Goal: Communication & Community: Participate in discussion

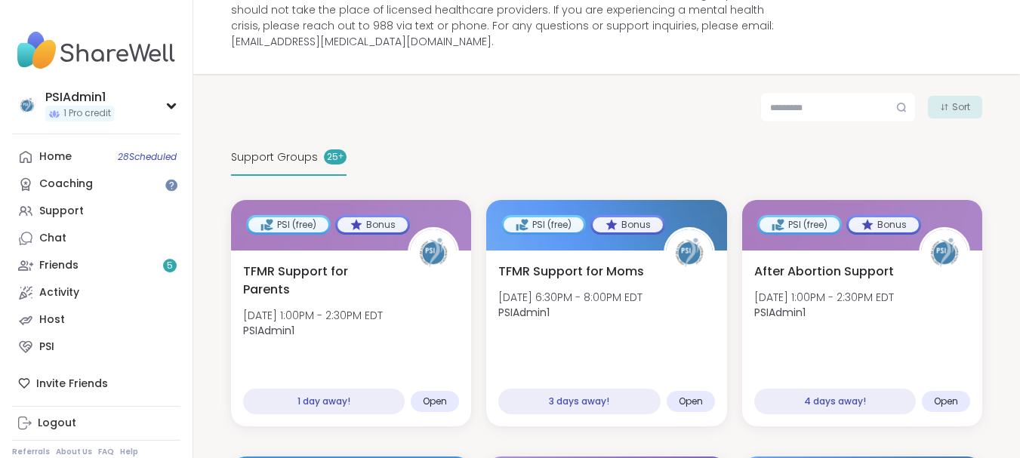
scroll to position [51, 0]
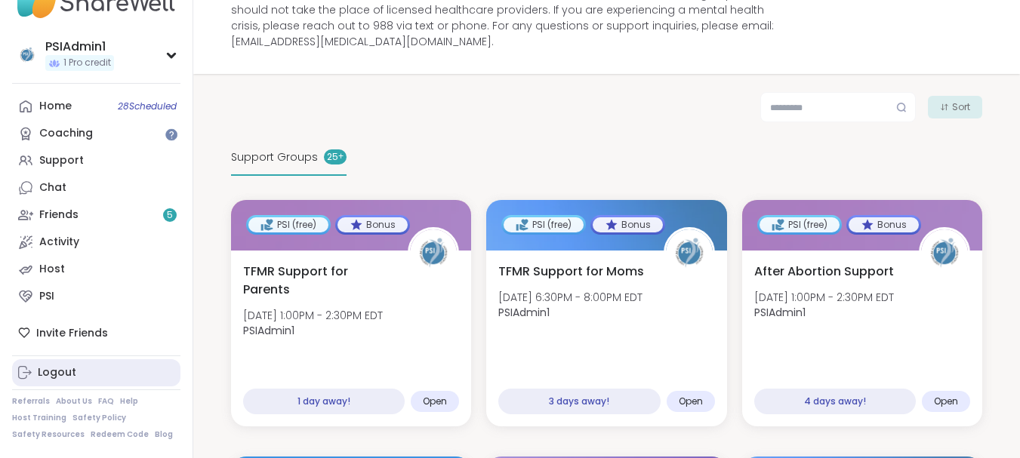
click at [39, 374] on div "Logout" at bounding box center [57, 372] width 39 height 15
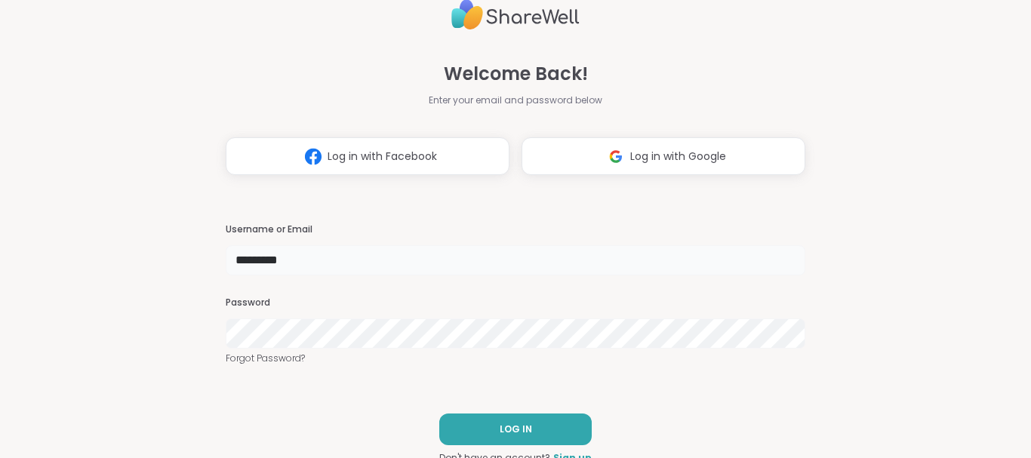
click at [322, 253] on input "*********" at bounding box center [516, 260] width 580 height 30
type input "********"
click at [507, 433] on span "LOG IN" at bounding box center [516, 430] width 32 height 14
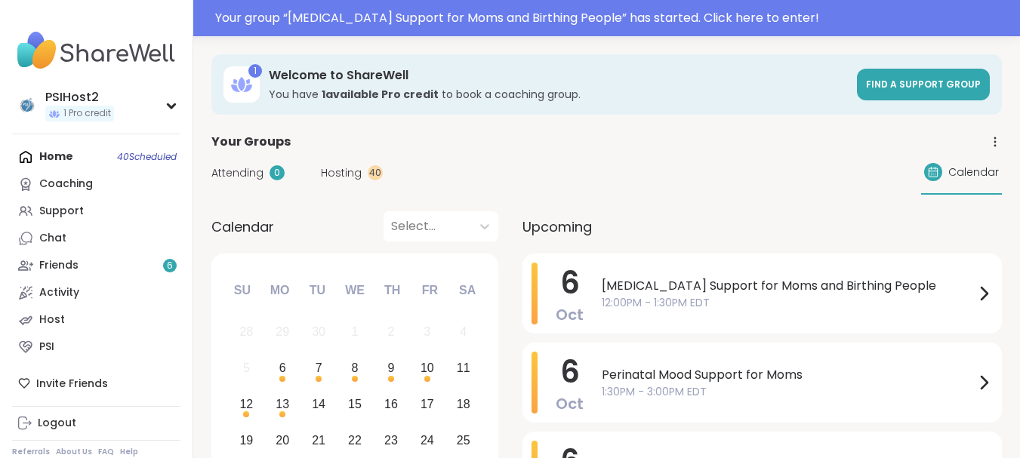
click at [112, 245] on link "Chat" at bounding box center [96, 238] width 168 height 27
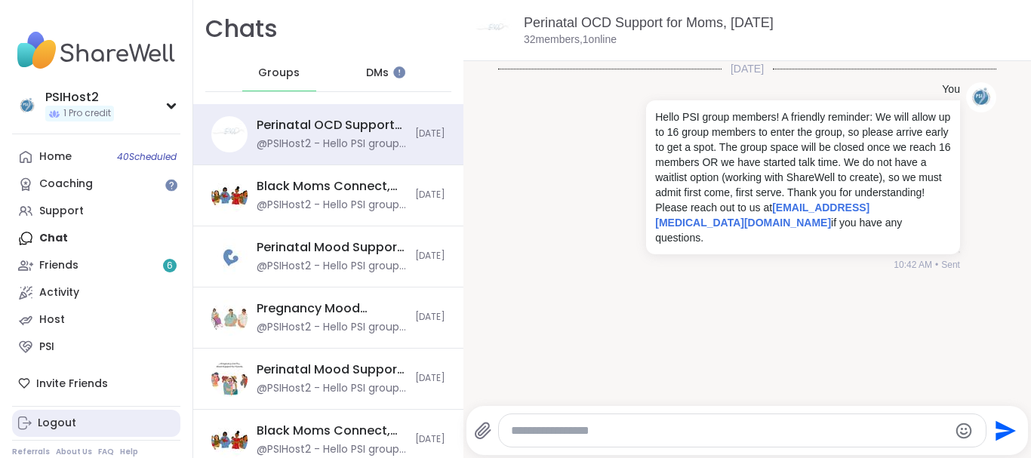
click at [100, 423] on link "Logout" at bounding box center [96, 423] width 168 height 27
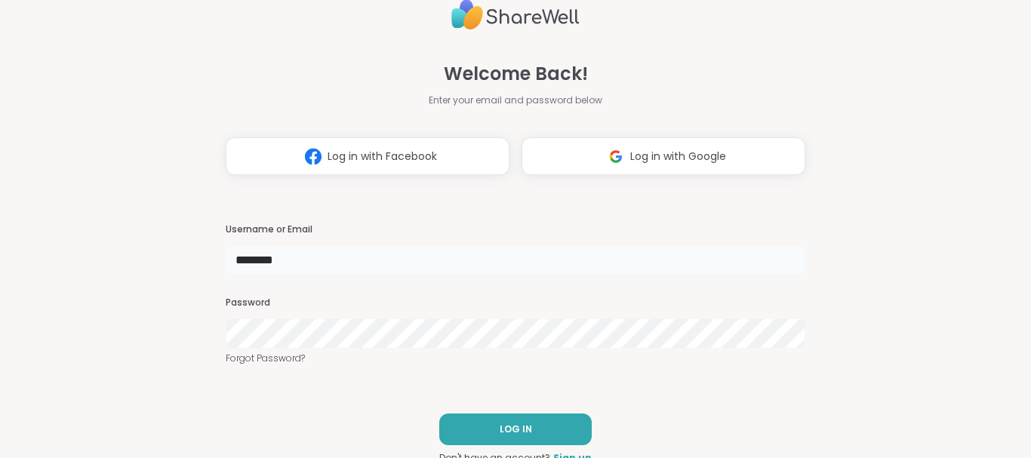
click at [321, 258] on input "********" at bounding box center [516, 260] width 580 height 30
type input "********"
click at [544, 427] on button "LOG IN" at bounding box center [515, 430] width 153 height 32
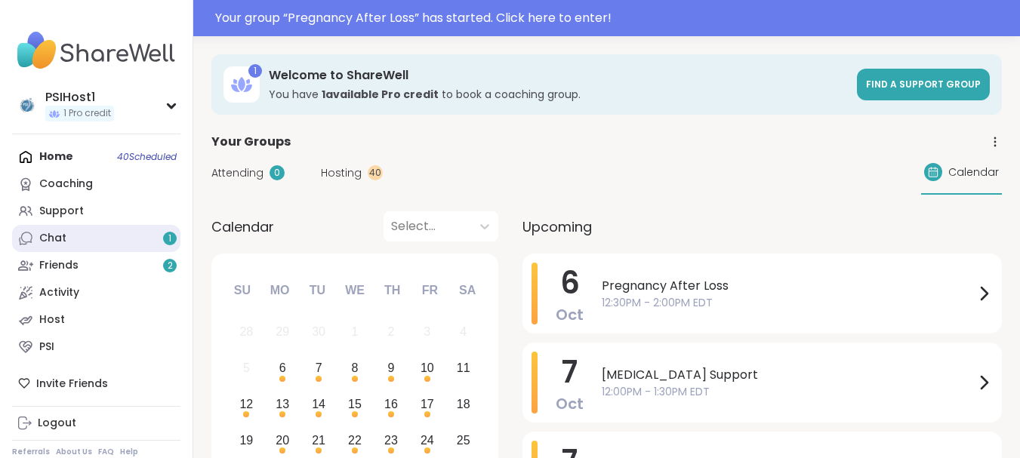
click at [52, 235] on div "Chat 1" at bounding box center [52, 238] width 27 height 15
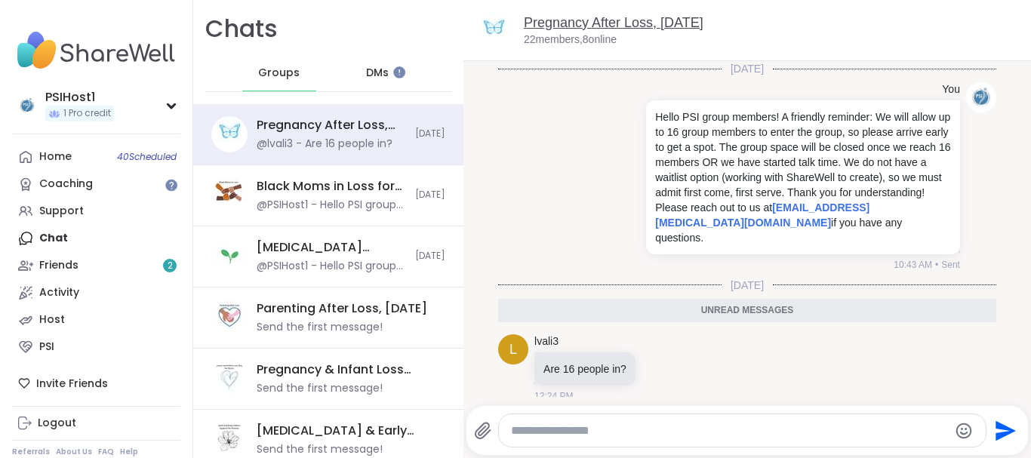
click at [553, 26] on link "Pregnancy After Loss, [DATE]" at bounding box center [614, 22] width 180 height 15
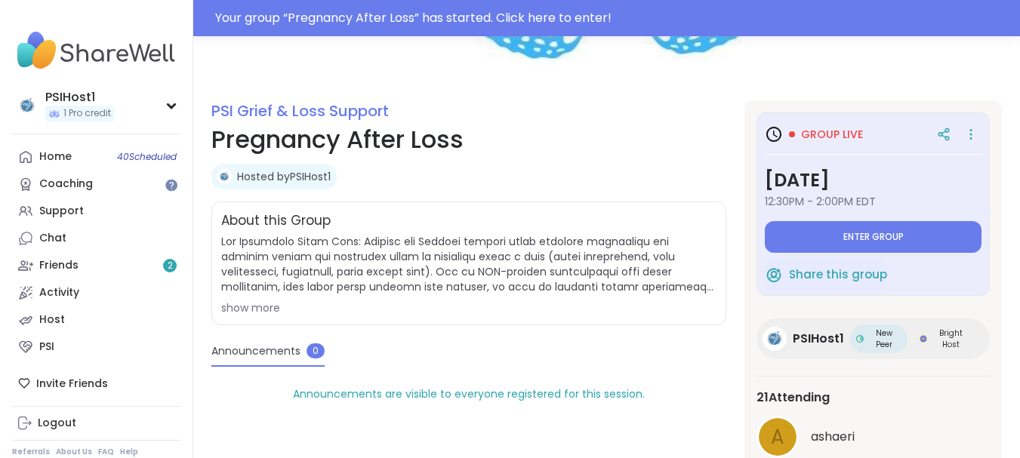
scroll to position [226, 0]
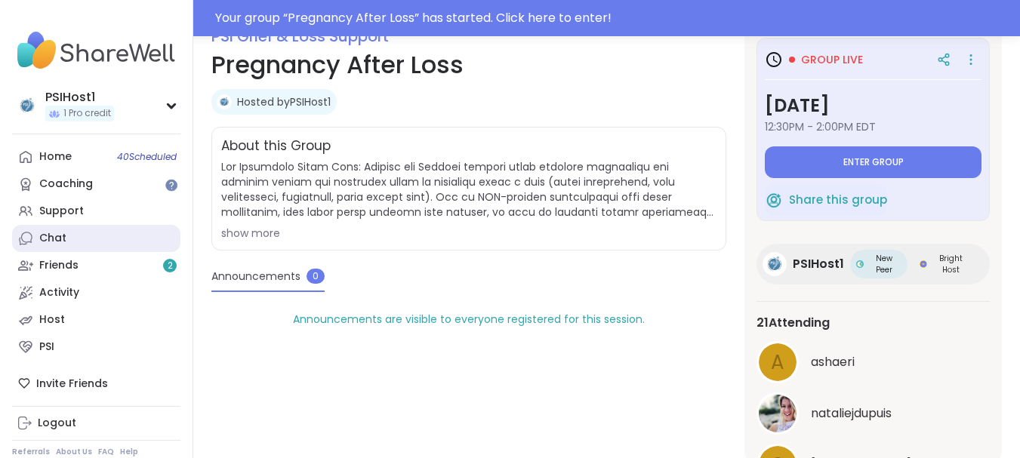
click at [110, 237] on link "Chat" at bounding box center [96, 238] width 168 height 27
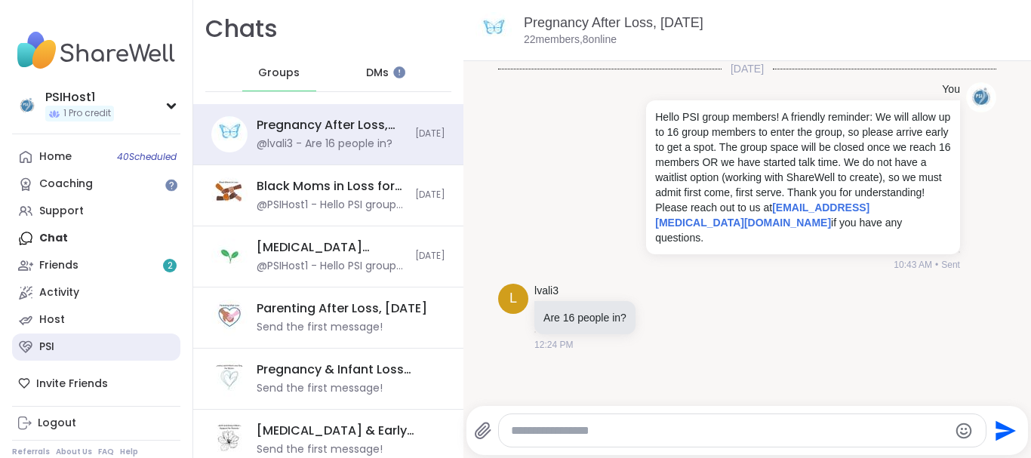
click at [91, 341] on link "PSI" at bounding box center [96, 347] width 168 height 27
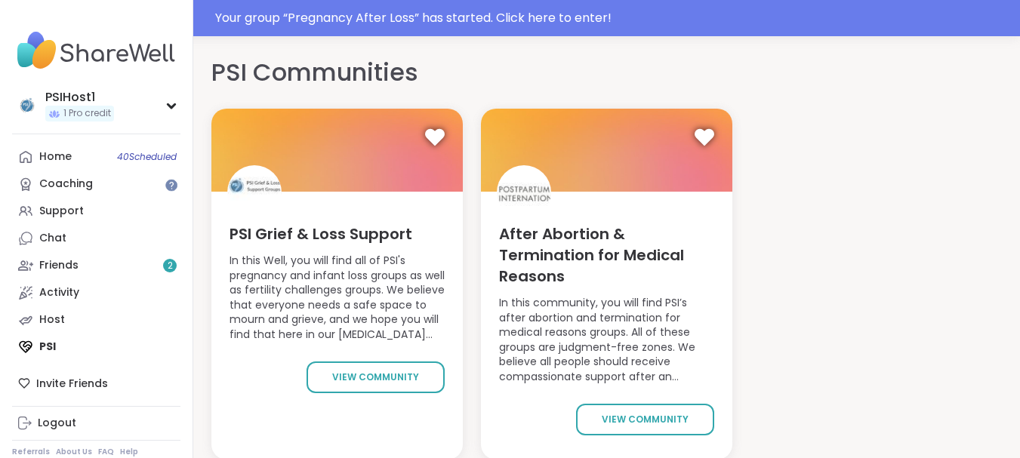
click at [359, 397] on div "PSI Grief & Loss Support In this Well, you will find all of PSI's pregnancy and…" at bounding box center [336, 305] width 251 height 226
click at [359, 385] on link "view community" at bounding box center [376, 378] width 138 height 32
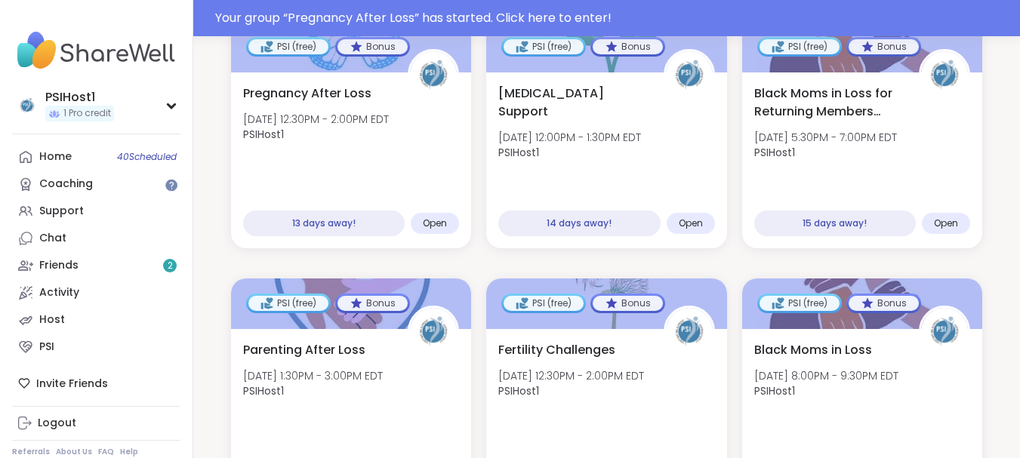
scroll to position [2346, 0]
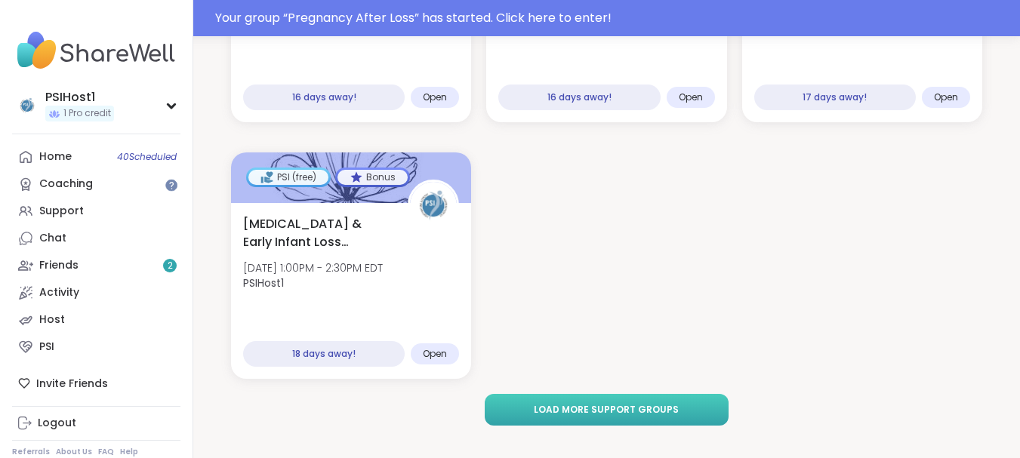
click at [576, 394] on button "Load more support groups" at bounding box center [607, 410] width 245 height 32
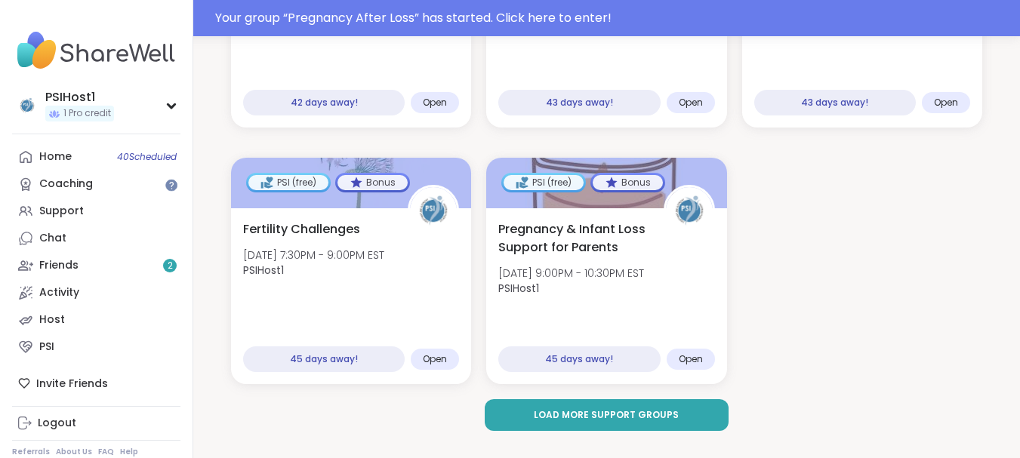
scroll to position [4399, 0]
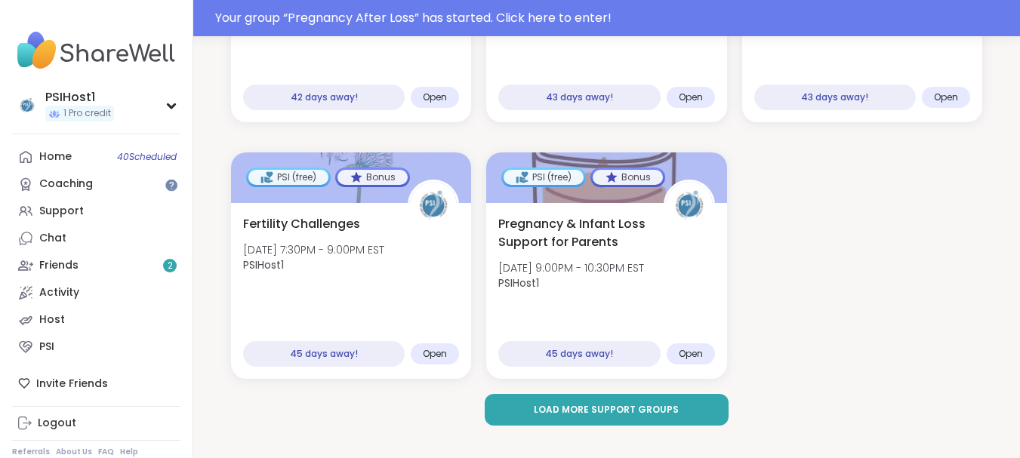
click at [576, 394] on button "Load more support groups" at bounding box center [607, 410] width 245 height 32
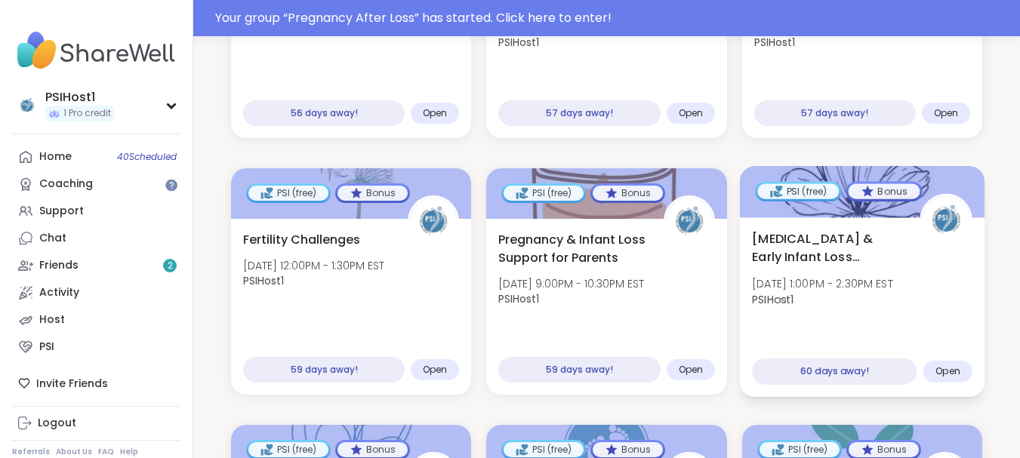
scroll to position [5393, 0]
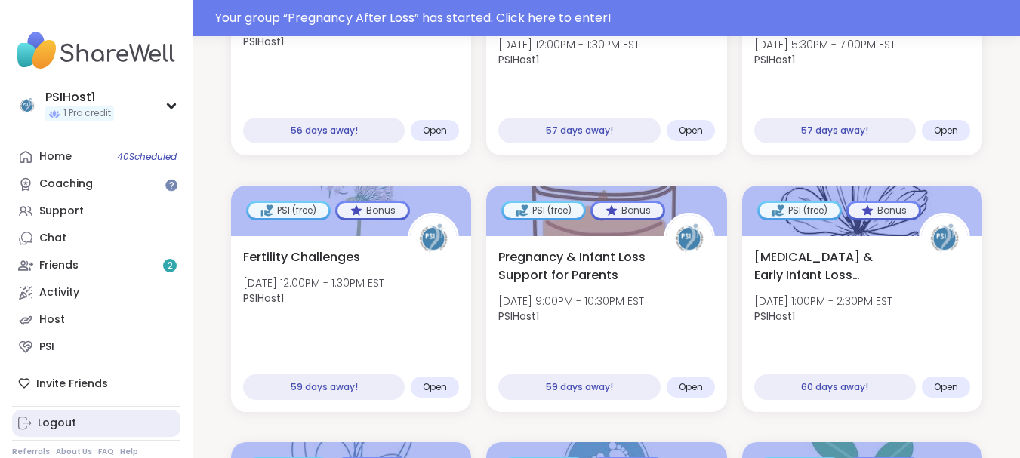
click at [66, 413] on link "Logout" at bounding box center [96, 423] width 168 height 27
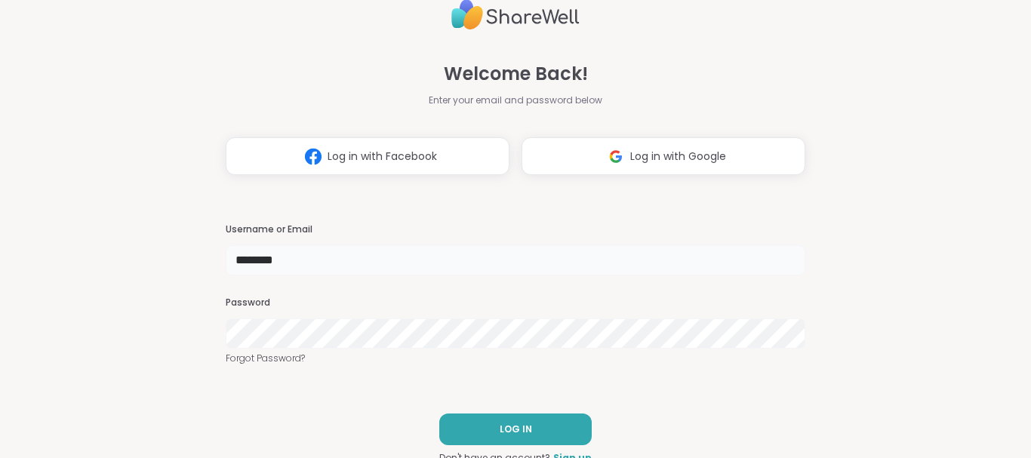
click at [294, 263] on input "********" at bounding box center [516, 260] width 580 height 30
type input "********"
click at [539, 428] on button "LOG IN" at bounding box center [515, 430] width 153 height 32
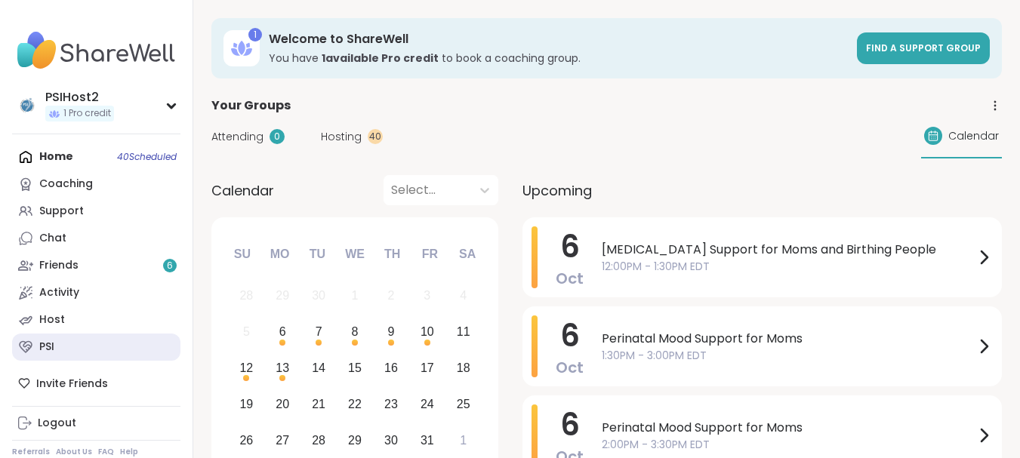
click at [74, 347] on link "PSI" at bounding box center [96, 347] width 168 height 27
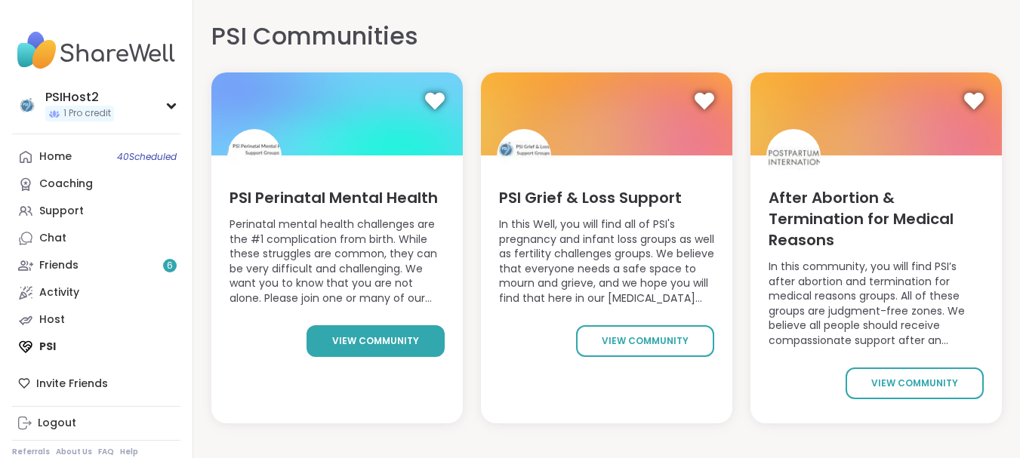
click at [352, 332] on link "view community" at bounding box center [376, 341] width 138 height 32
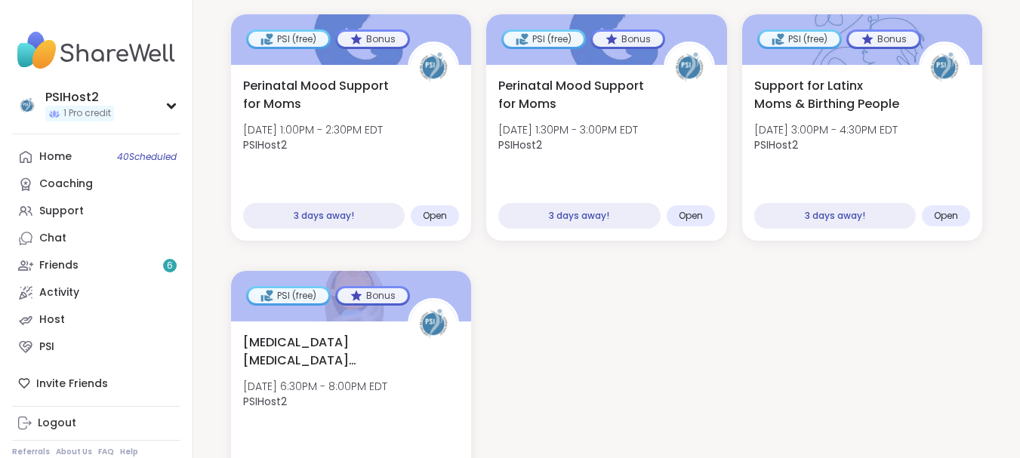
scroll to position [2294, 0]
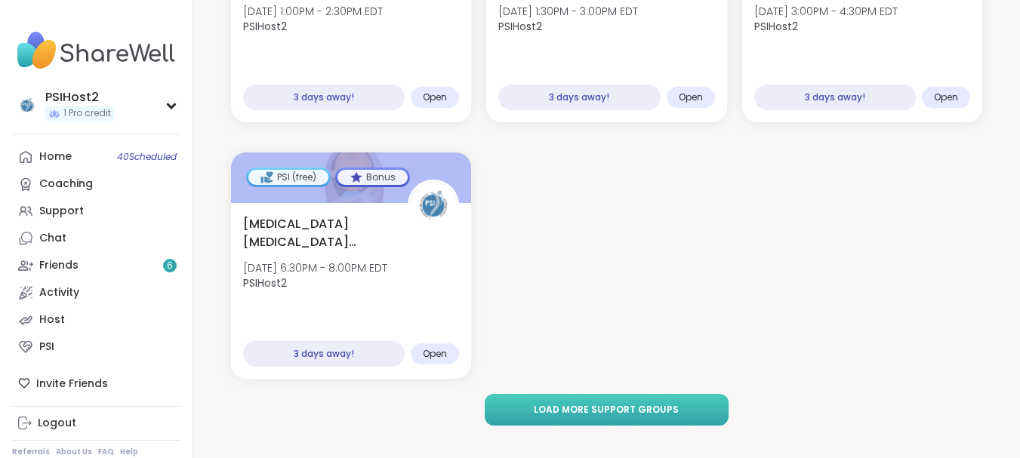
click at [604, 403] on span "Load more support groups" at bounding box center [606, 410] width 145 height 14
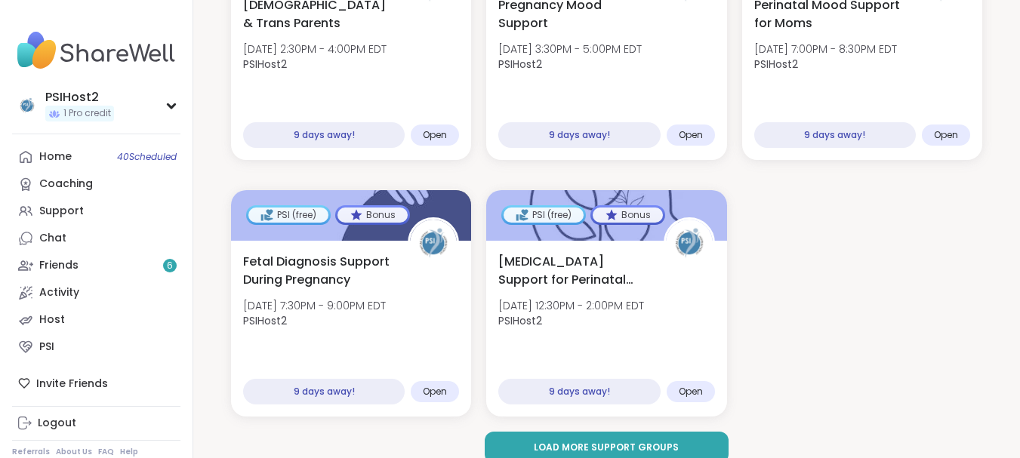
scroll to position [4347, 0]
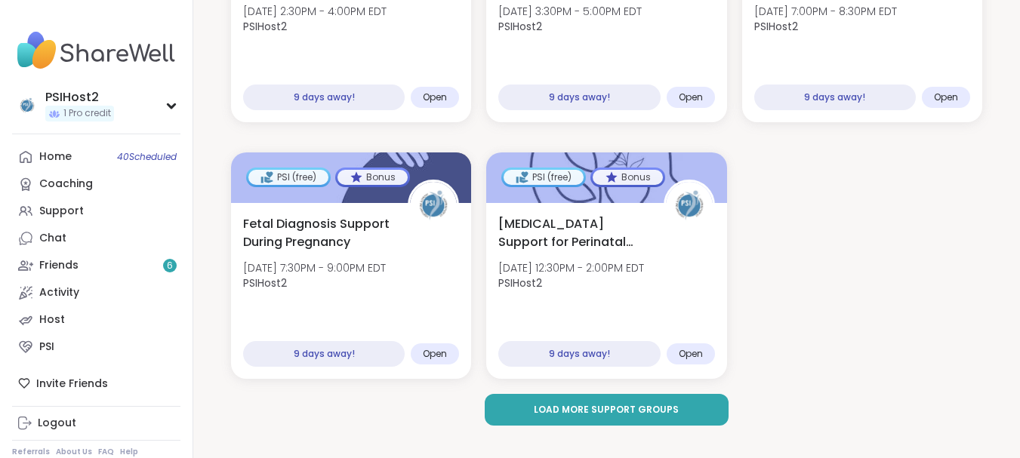
click at [607, 403] on span "Load more support groups" at bounding box center [606, 410] width 145 height 14
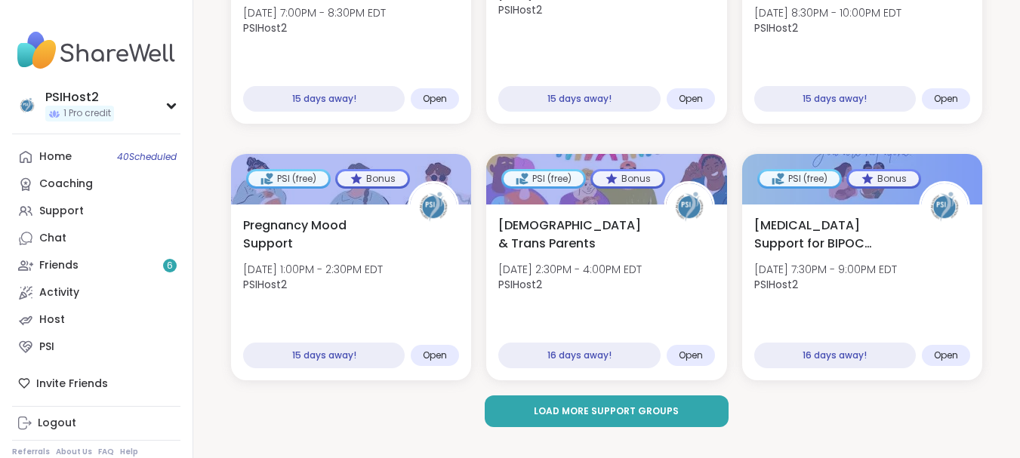
scroll to position [6401, 0]
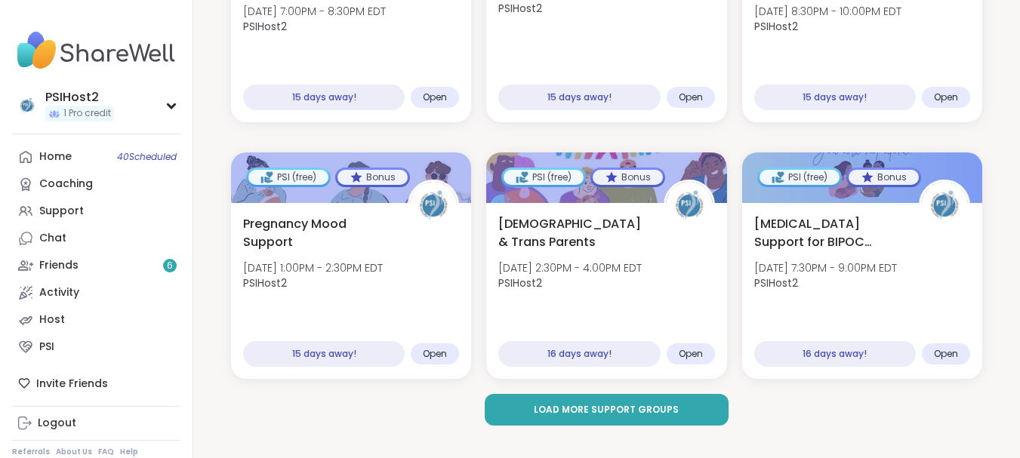
click at [607, 403] on span "Load more support groups" at bounding box center [606, 410] width 145 height 14
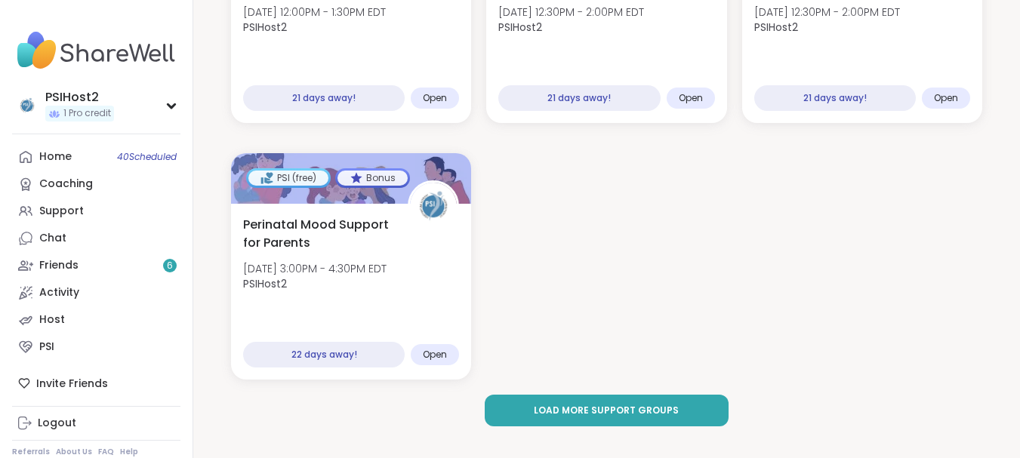
scroll to position [8711, 0]
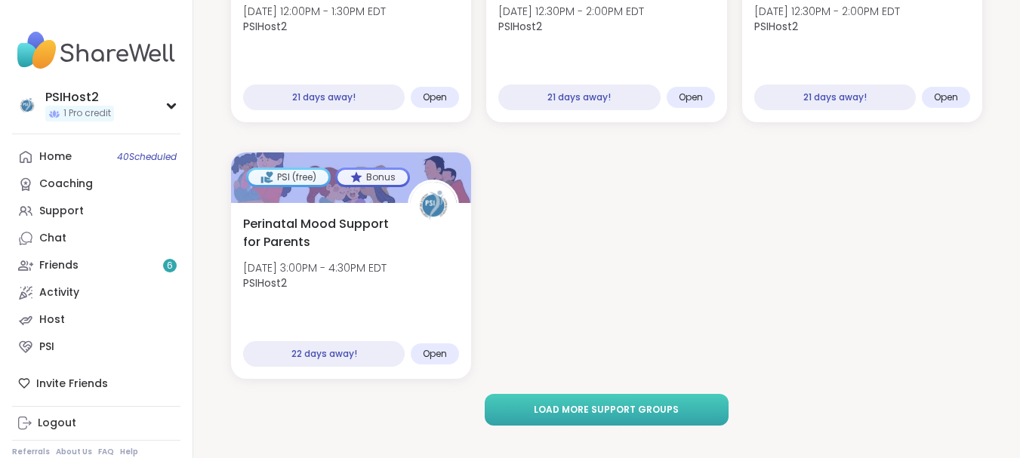
click at [646, 403] on span "Load more support groups" at bounding box center [606, 410] width 145 height 14
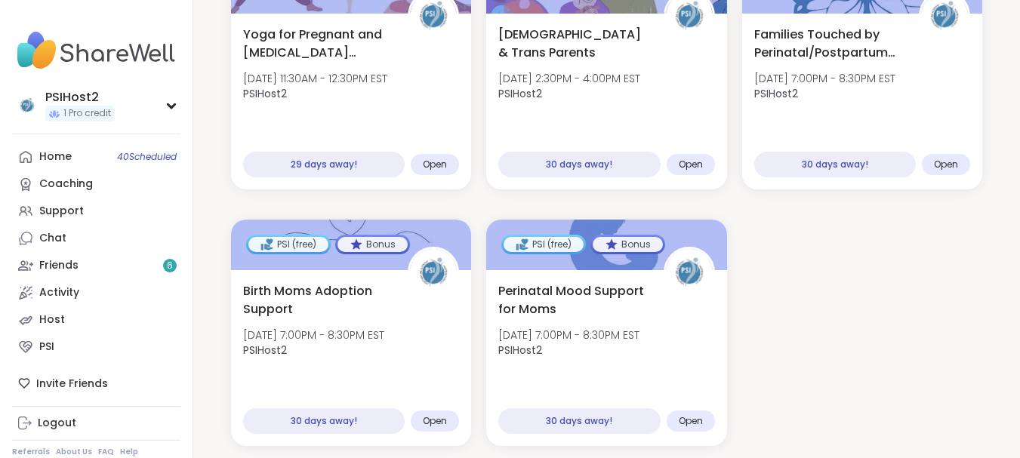
scroll to position [10765, 0]
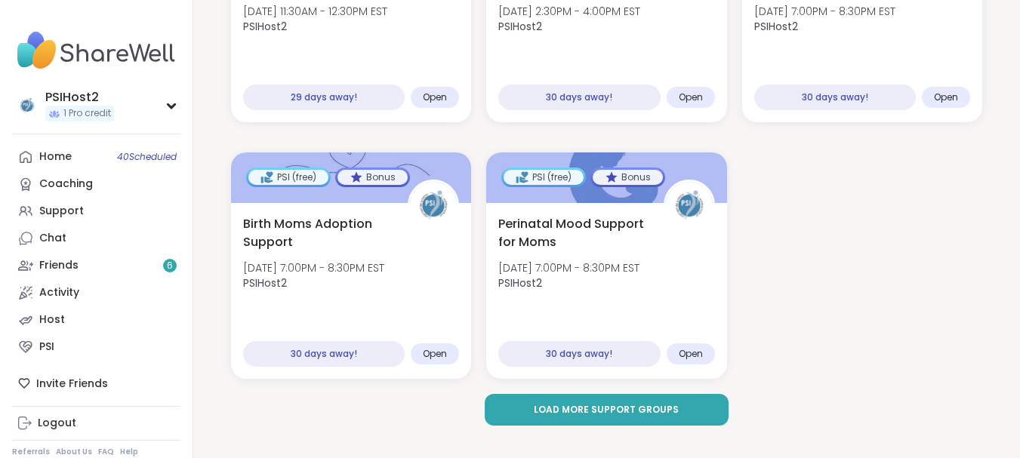
click at [646, 403] on span "Load more support groups" at bounding box center [606, 410] width 145 height 14
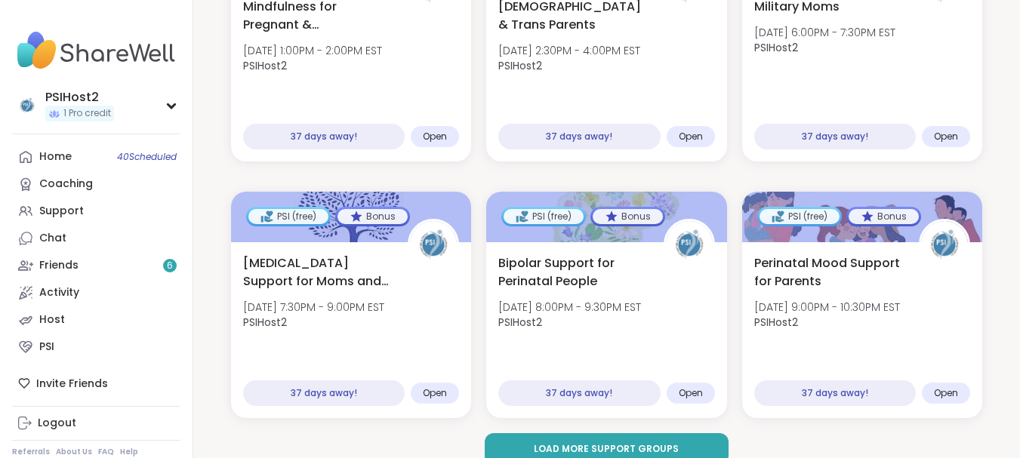
scroll to position [12818, 0]
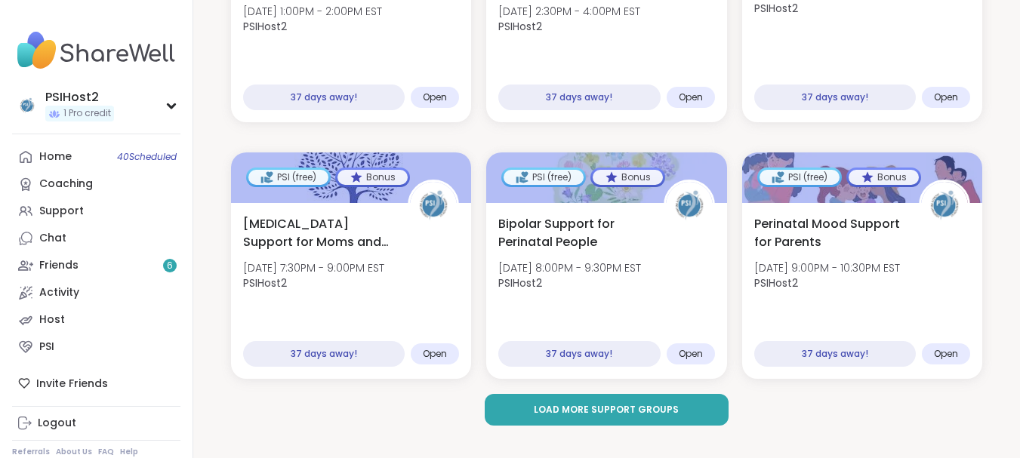
click at [646, 403] on span "Load more support groups" at bounding box center [606, 410] width 145 height 14
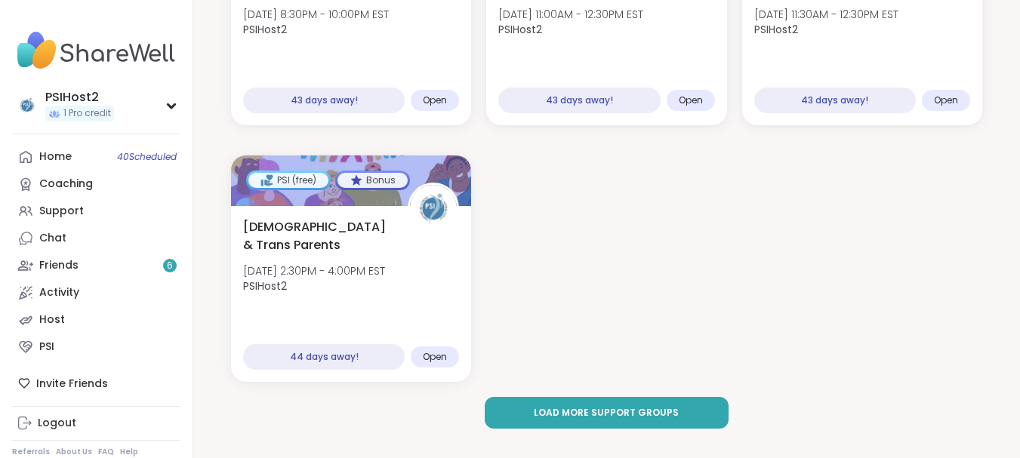
scroll to position [15129, 0]
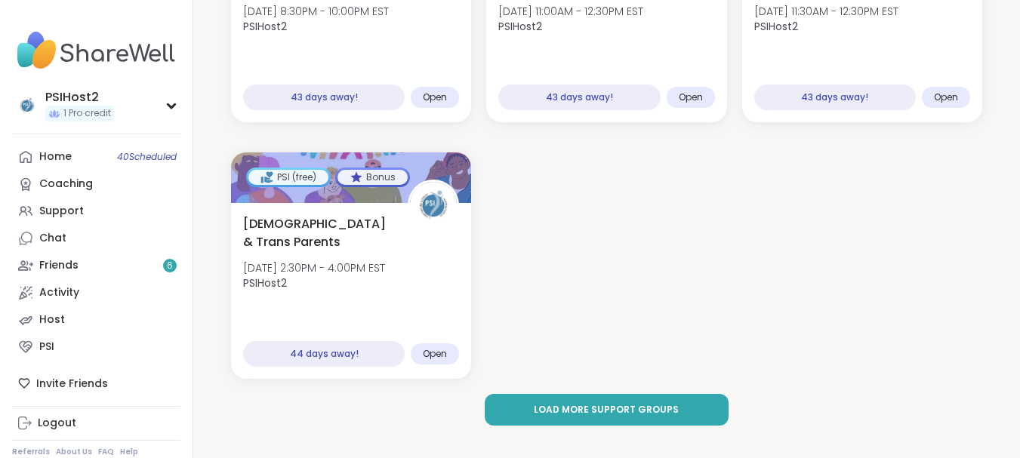
click at [646, 403] on span "Load more support groups" at bounding box center [606, 410] width 145 height 14
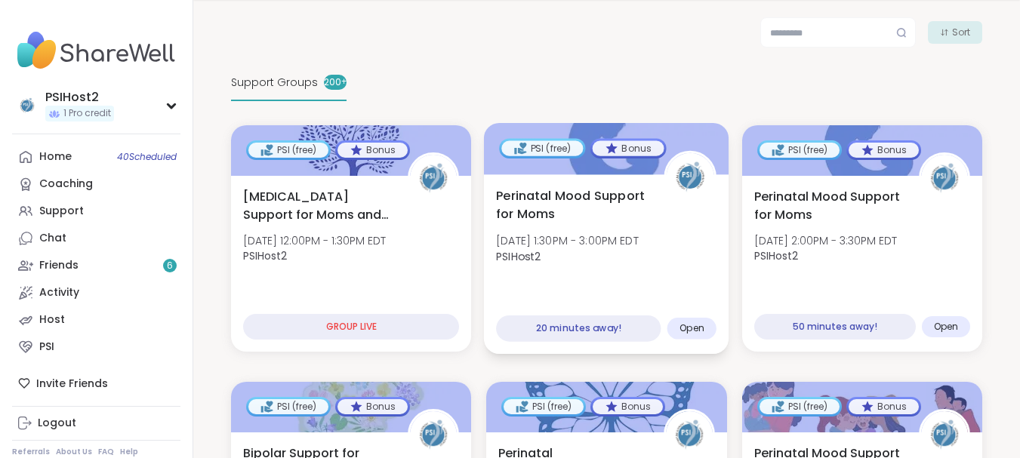
scroll to position [302, 0]
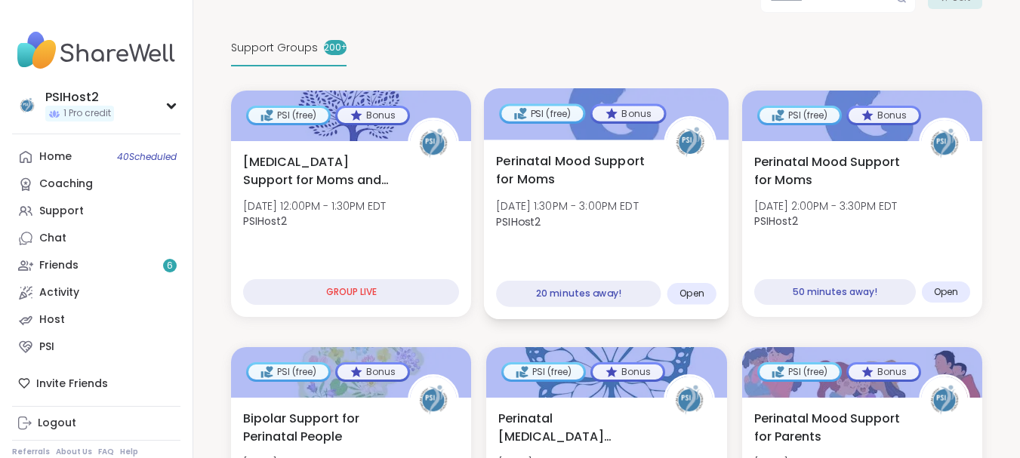
click at [581, 217] on div "Perinatal Mood Support for Moms Mon, Oct 06 | 1:30PM - 3:00PM EDT PSIHost2" at bounding box center [606, 195] width 220 height 86
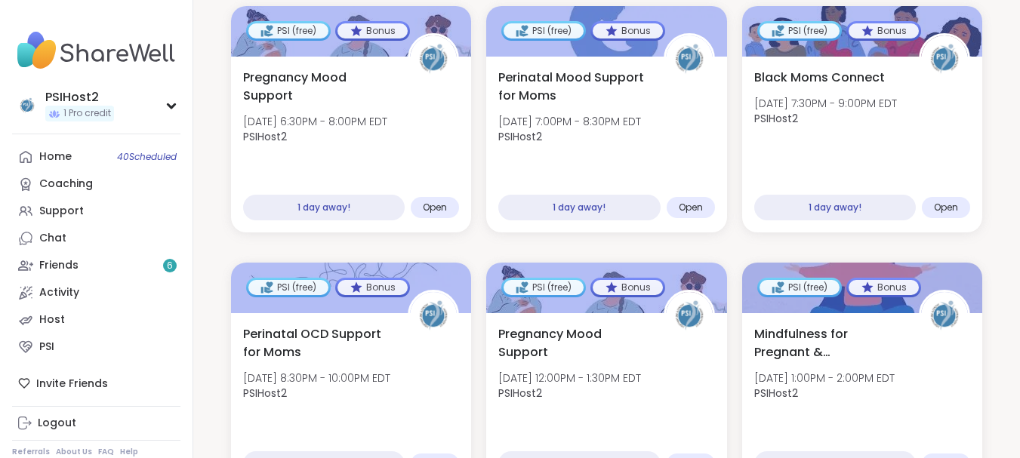
scroll to position [1208, 0]
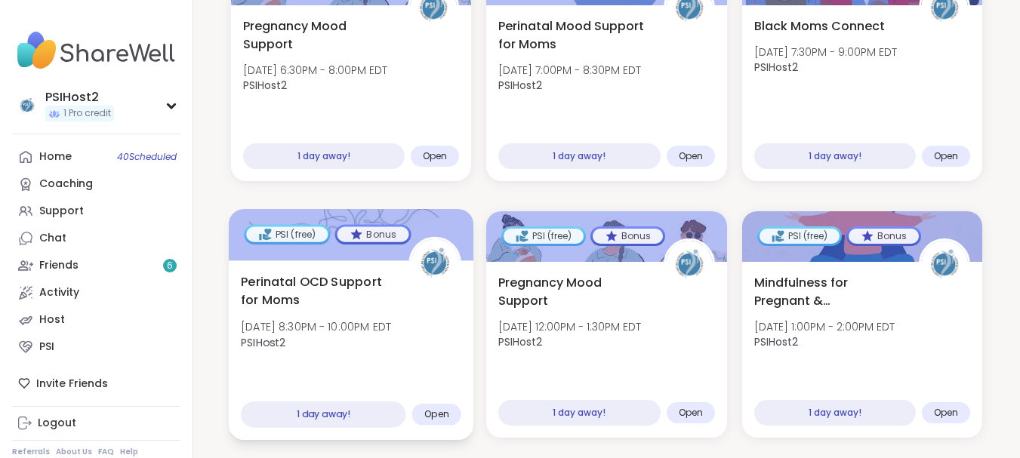
click at [330, 319] on span "Tue, Oct 07 | 8:30PM - 10:00PM EDT" at bounding box center [316, 326] width 150 height 15
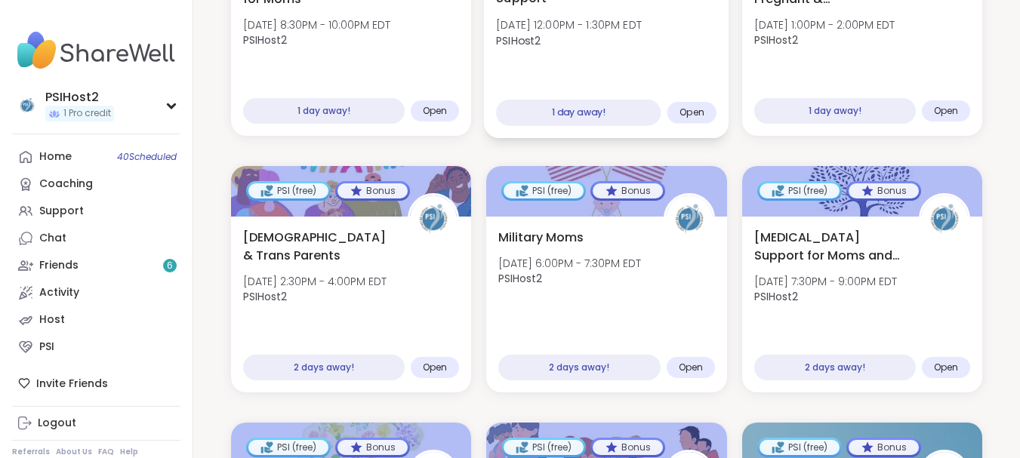
scroll to position [1585, 0]
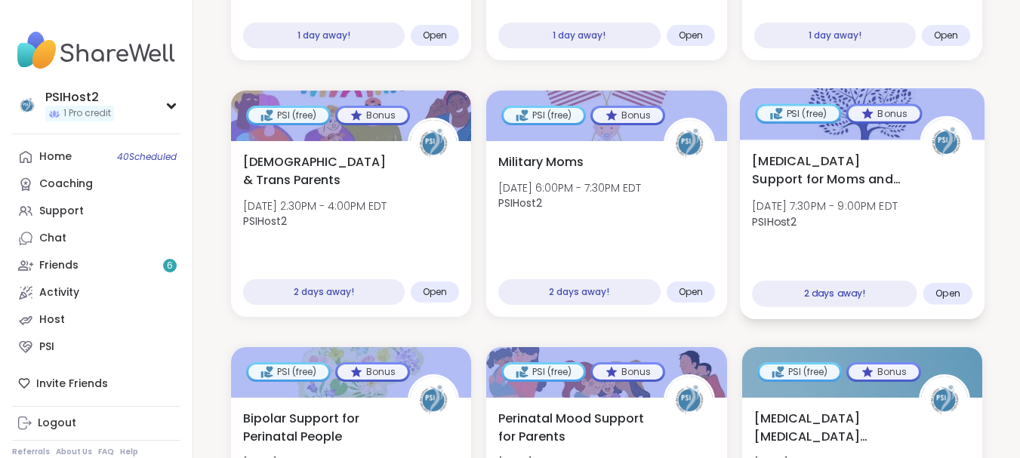
click at [816, 199] on span "[DATE] 7:30PM - 9:00PM EDT" at bounding box center [825, 206] width 146 height 15
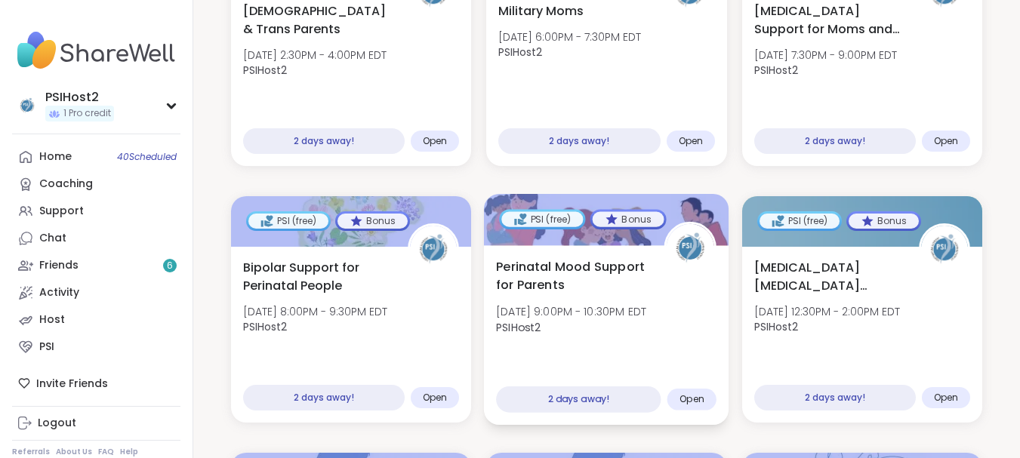
scroll to position [1812, 0]
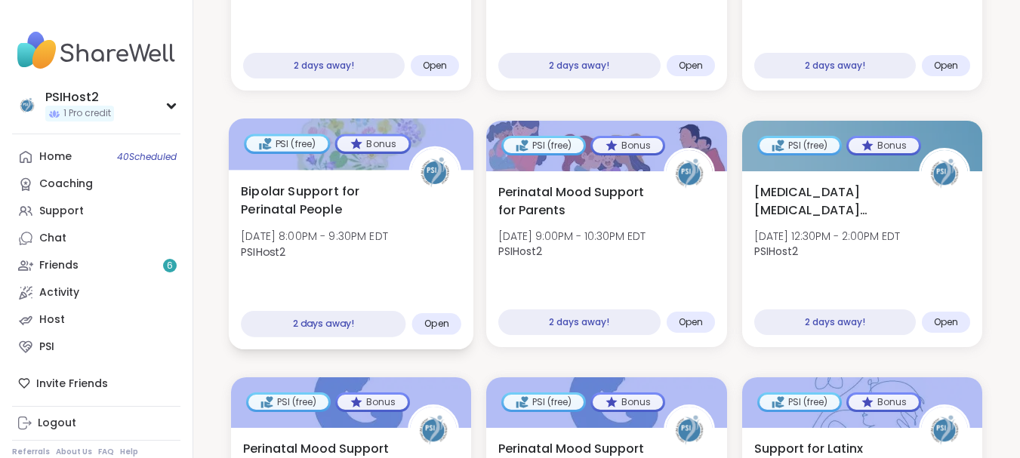
click at [366, 229] on span "[DATE] 8:00PM - 9:30PM EDT" at bounding box center [314, 236] width 147 height 15
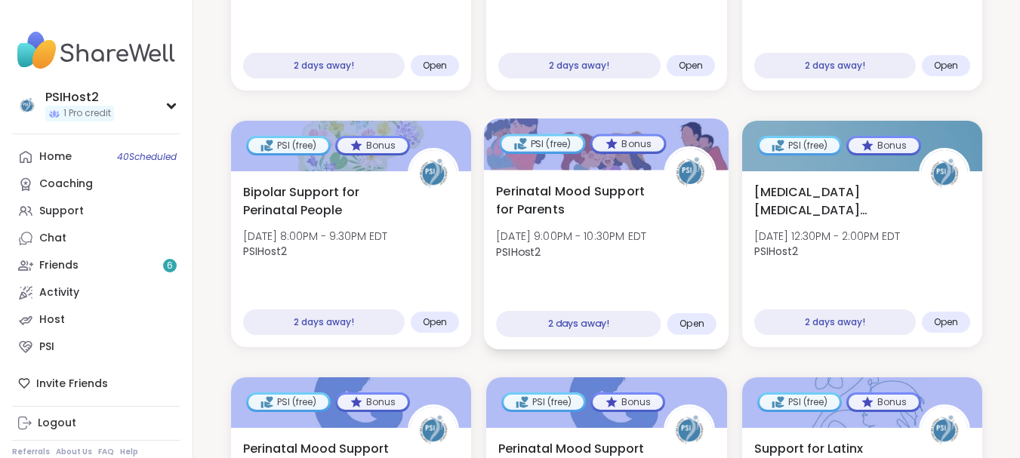
click at [597, 208] on div "Perinatal Mood Support for Parents Wed, Oct 08 | 9:00PM - 10:30PM EDT PSIHost2" at bounding box center [606, 225] width 220 height 86
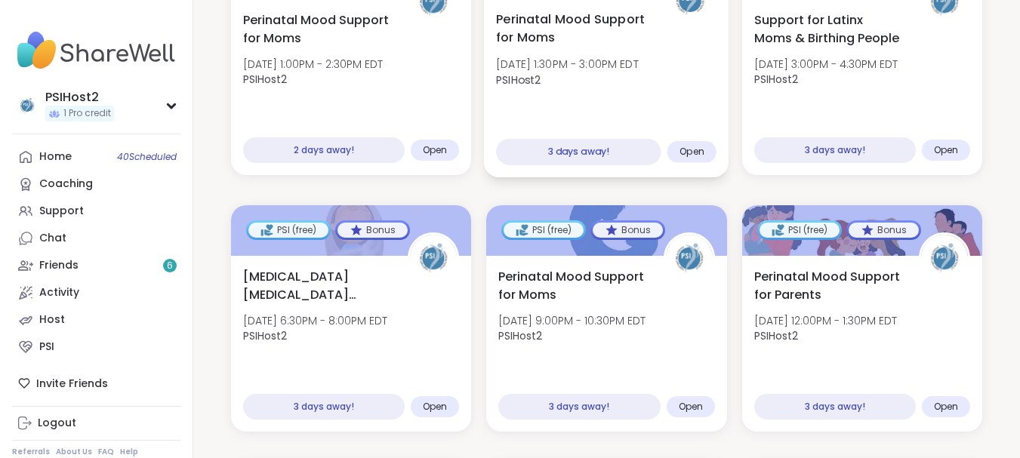
scroll to position [2265, 0]
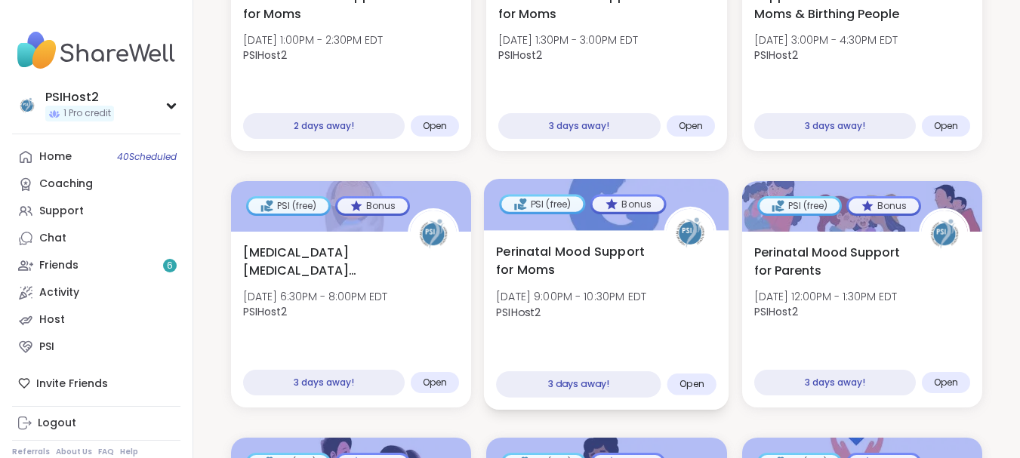
click at [599, 242] on span "Perinatal Mood Support for Moms" at bounding box center [571, 260] width 151 height 37
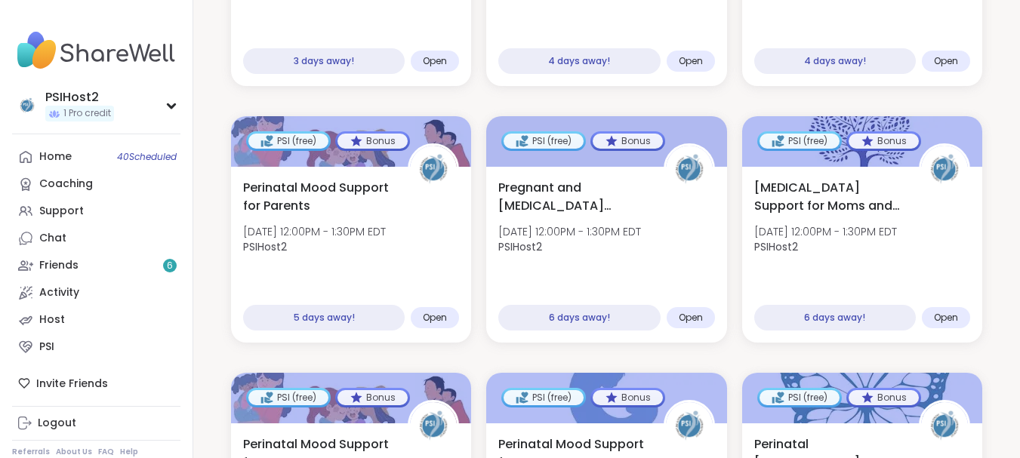
scroll to position [2869, 0]
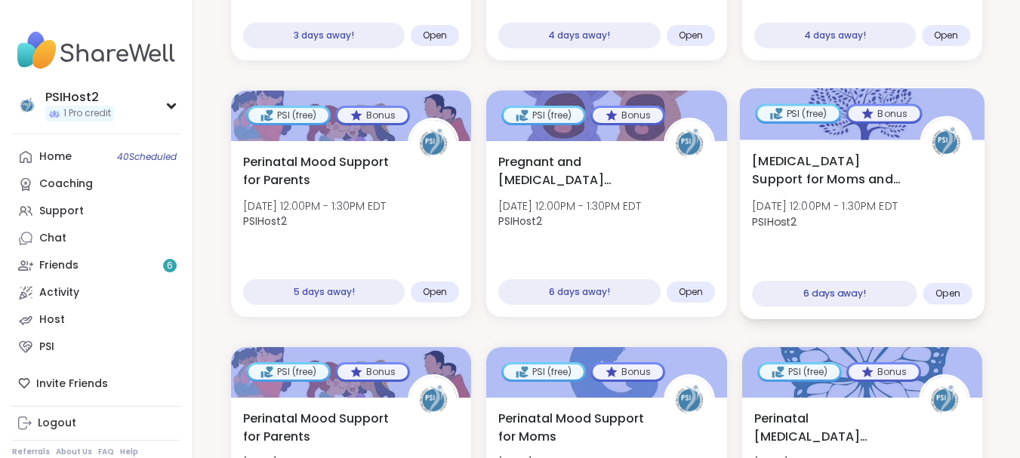
click at [827, 180] on div "Birth Trauma Support for Moms and Birthing People Mon, Oct 13 | 12:00PM - 1:30P…" at bounding box center [862, 195] width 220 height 86
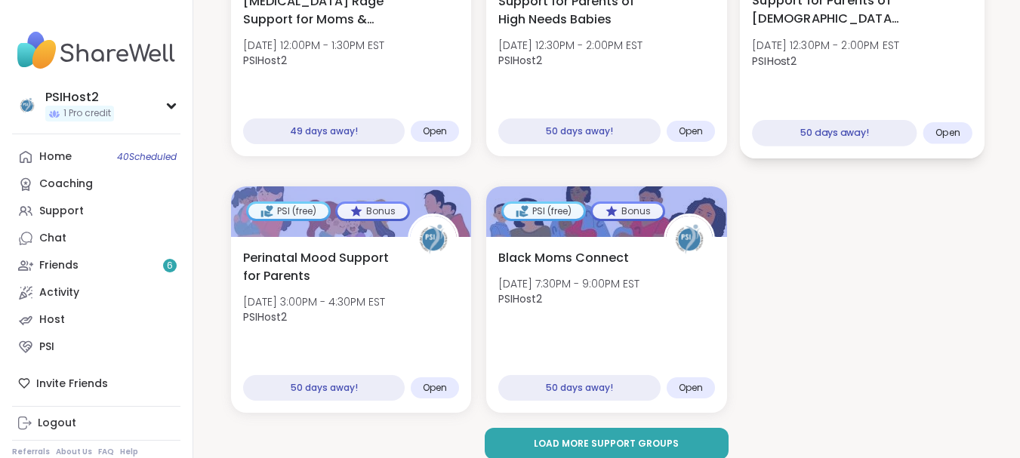
scroll to position [17182, 0]
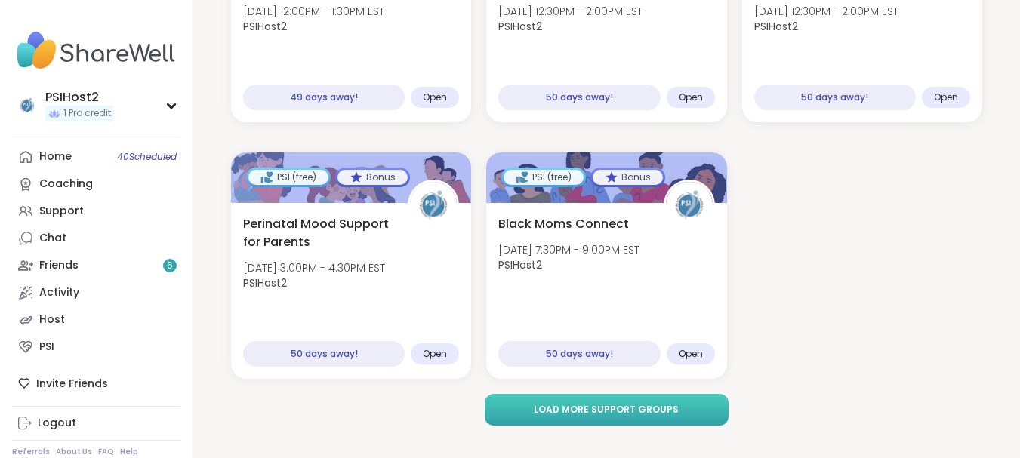
click at [609, 402] on button "Load more support groups" at bounding box center [607, 410] width 245 height 32
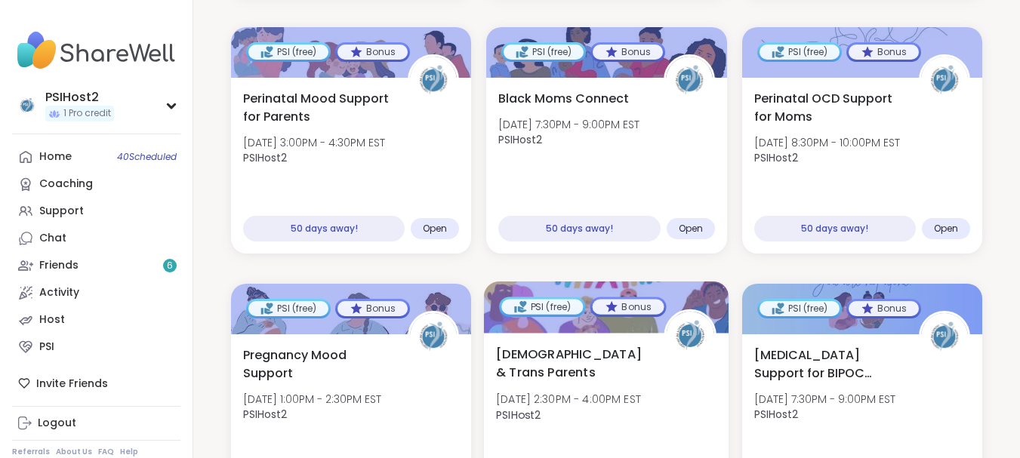
scroll to position [17333, 0]
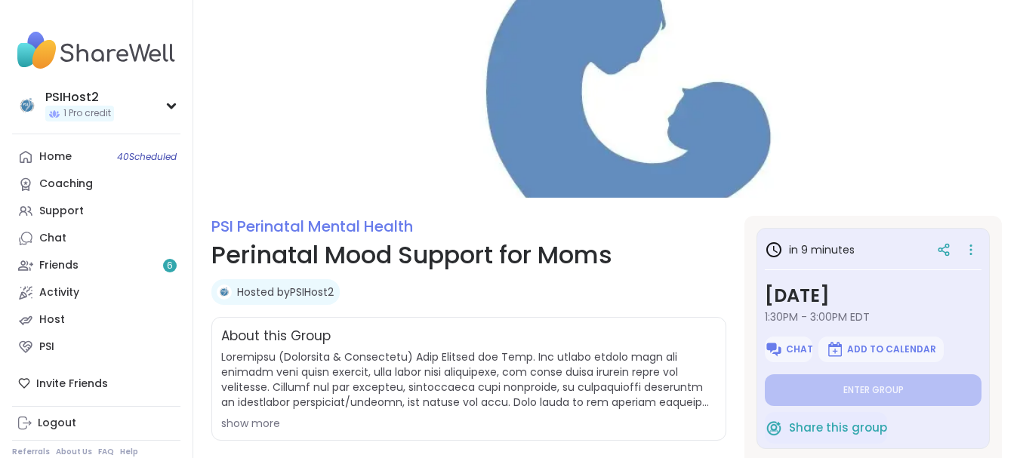
type textarea "*"
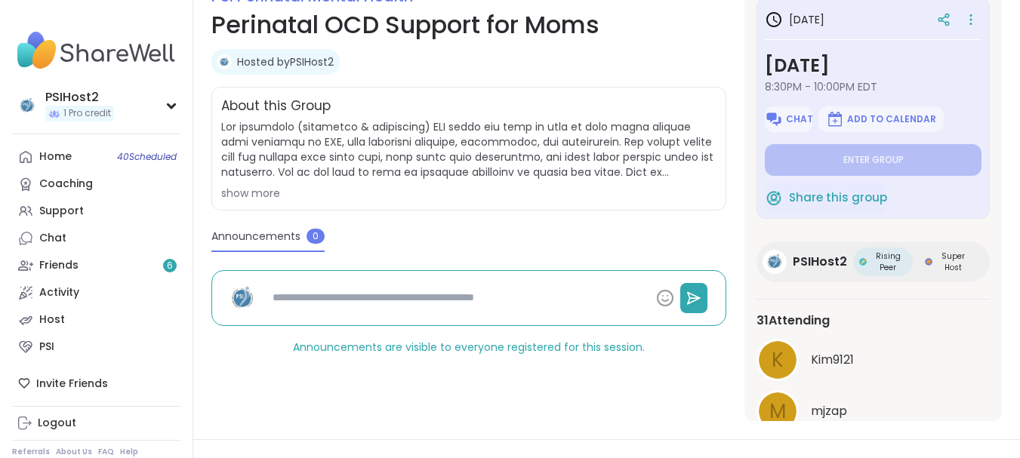
scroll to position [302, 0]
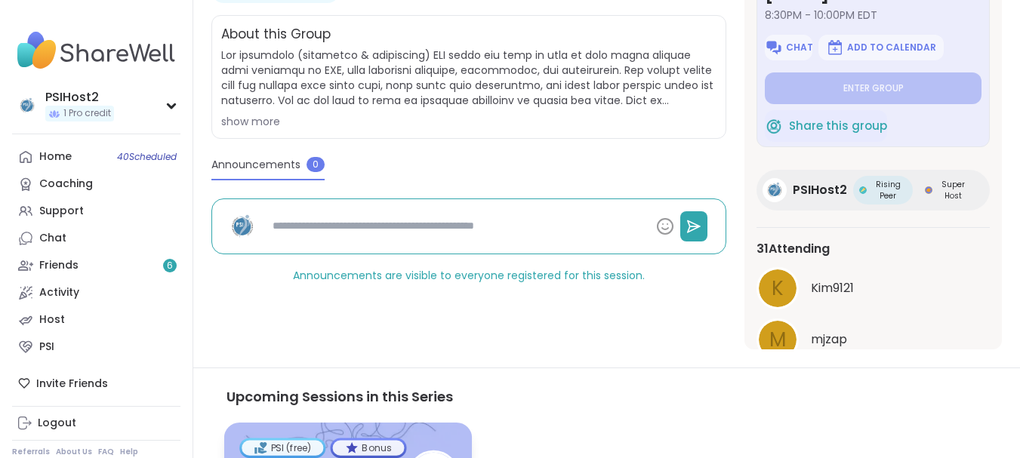
type textarea "*"
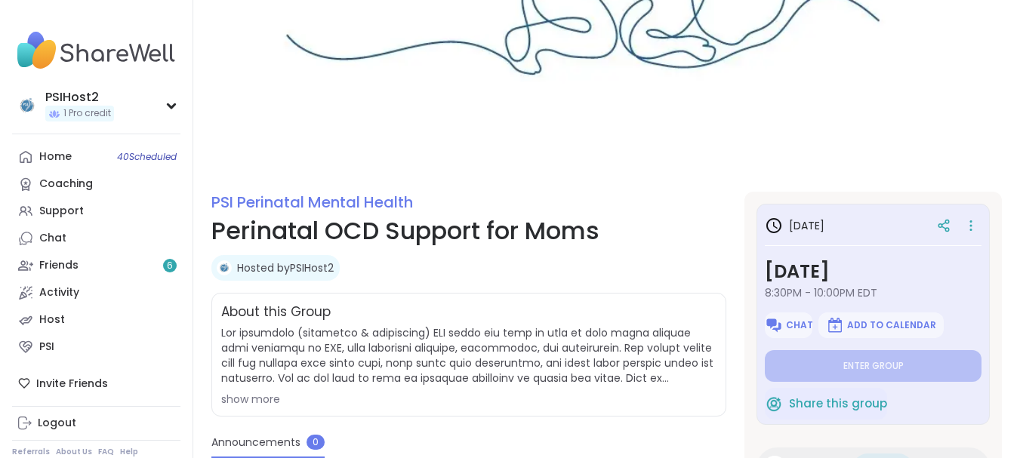
scroll to position [0, 0]
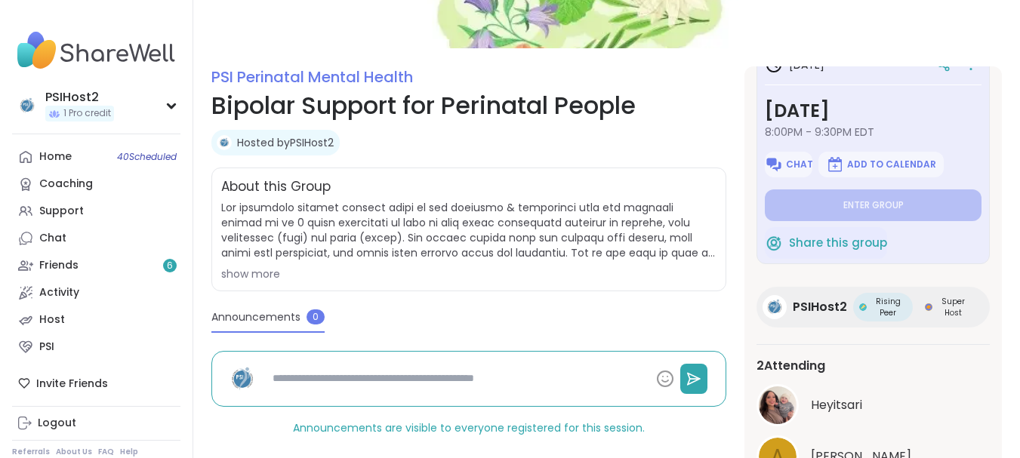
scroll to position [75, 0]
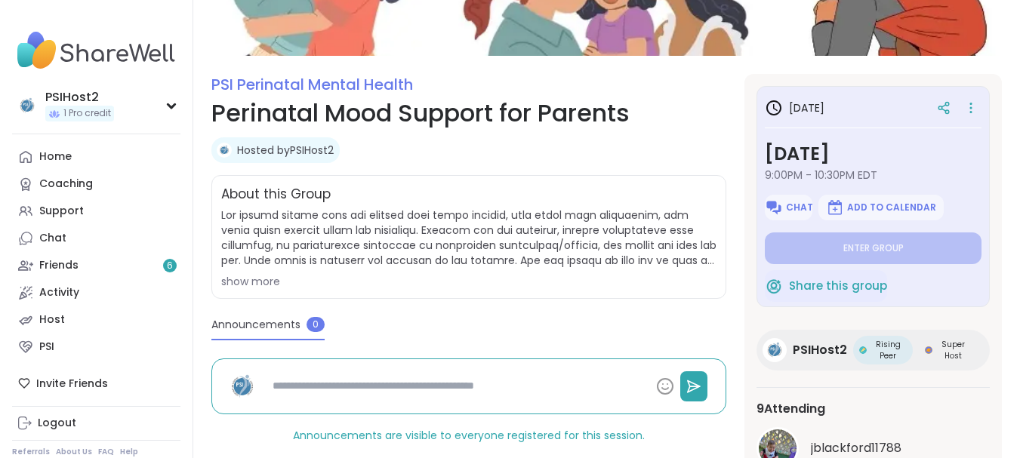
type textarea "*"
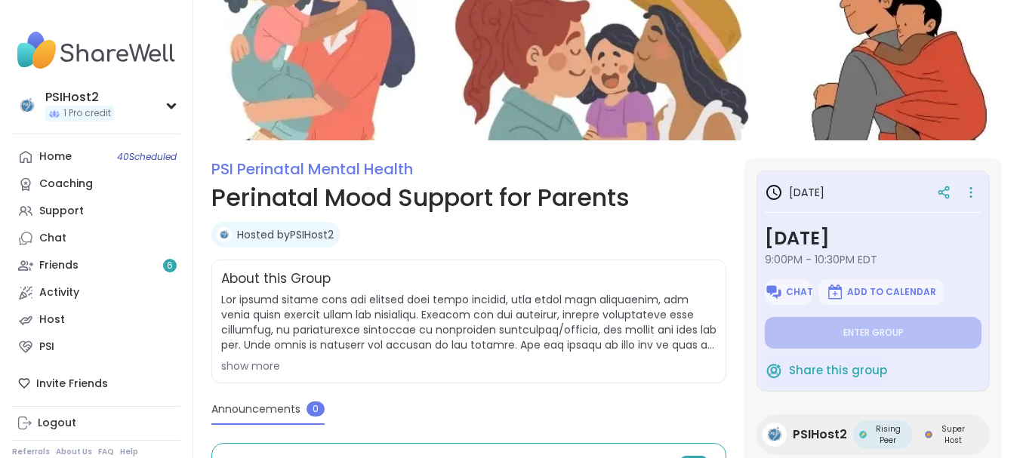
scroll to position [9, 0]
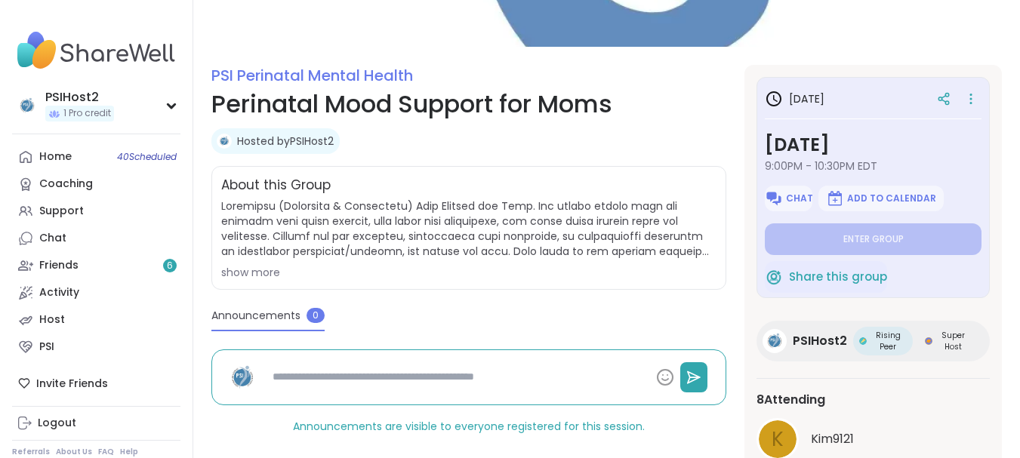
scroll to position [112, 0]
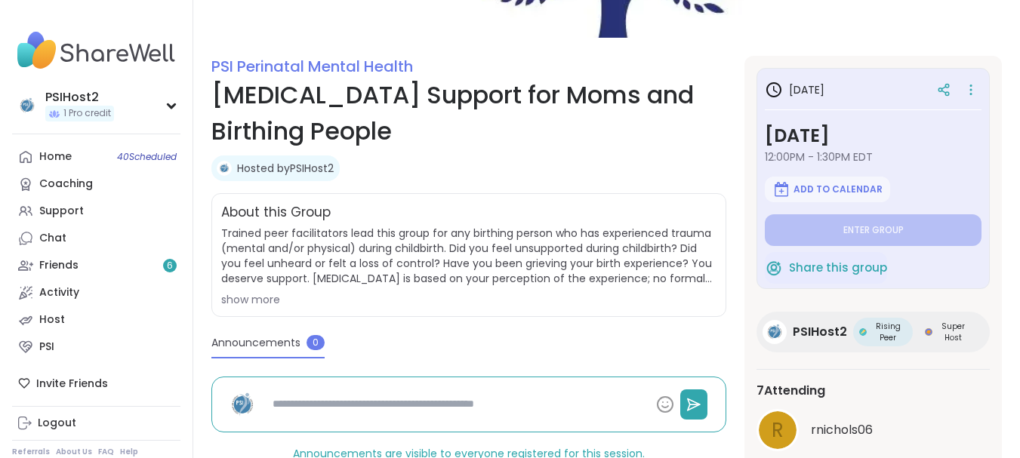
scroll to position [226, 0]
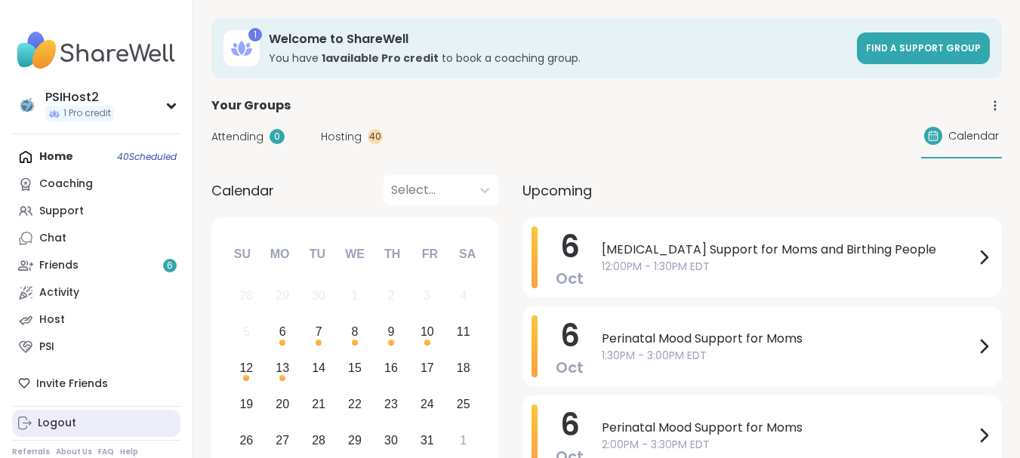
click at [57, 424] on div "Logout" at bounding box center [57, 423] width 39 height 15
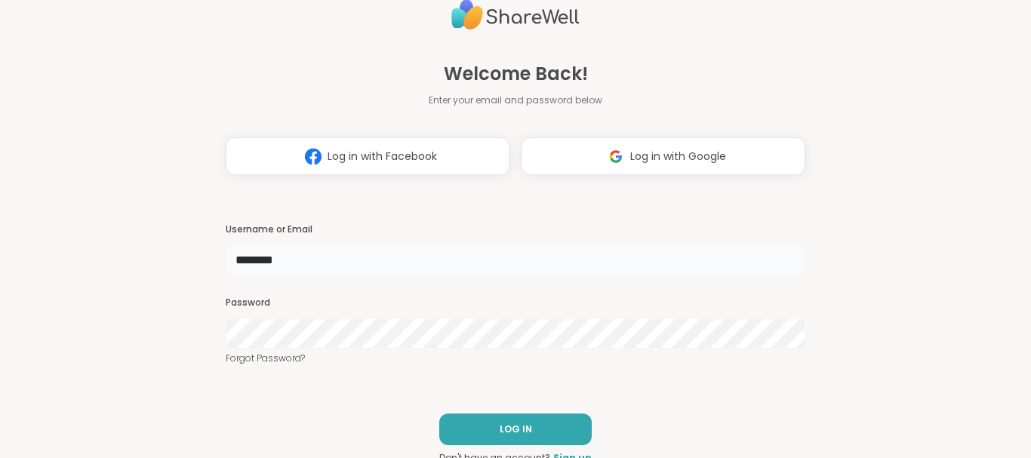
click at [273, 270] on input "********" at bounding box center [516, 260] width 580 height 30
type input "********"
click at [548, 424] on button "LOG IN" at bounding box center [515, 430] width 153 height 32
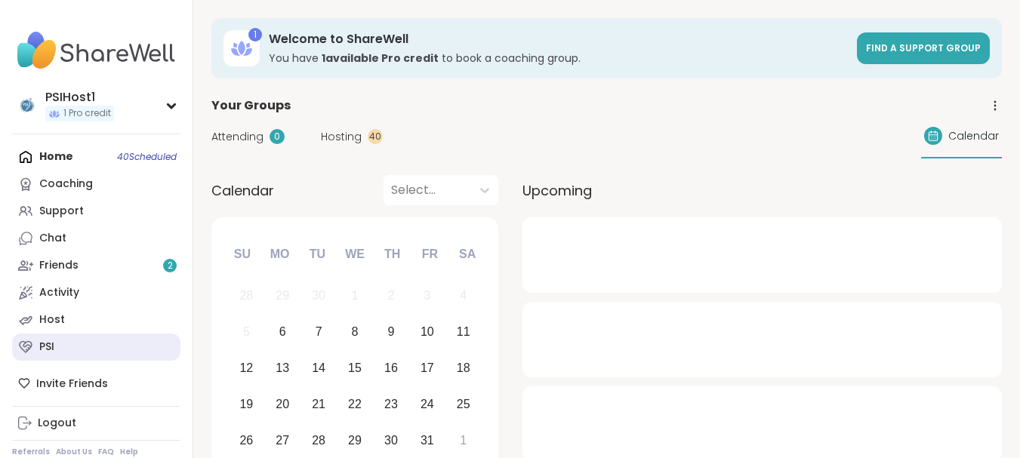
click at [37, 350] on link "PSI" at bounding box center [96, 347] width 168 height 27
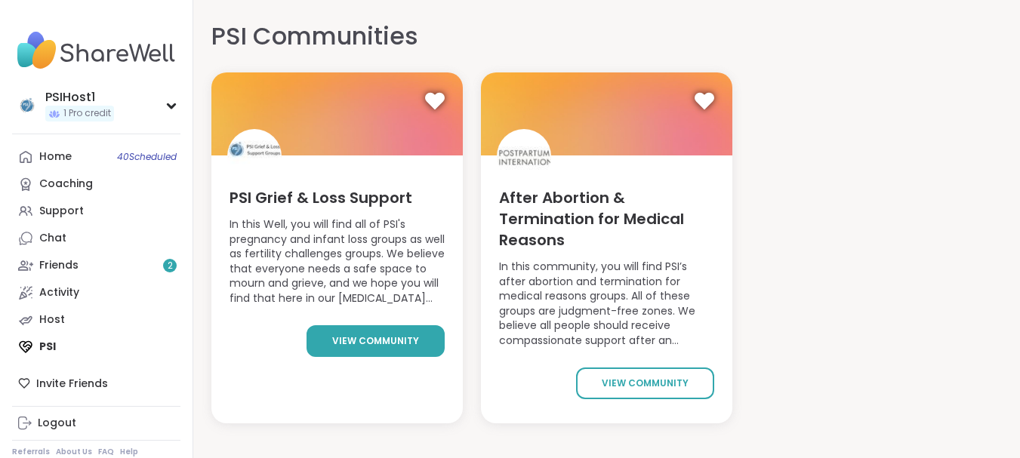
click at [356, 332] on link "view community" at bounding box center [376, 341] width 138 height 32
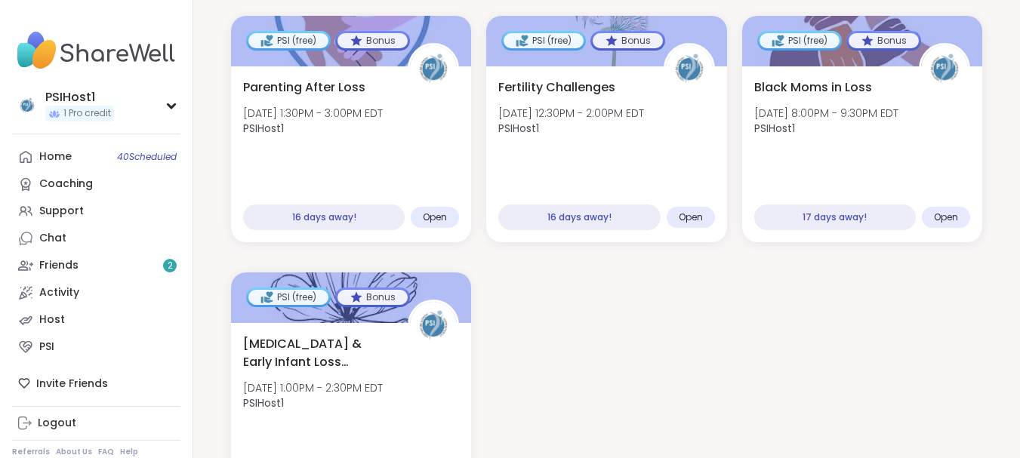
scroll to position [2310, 0]
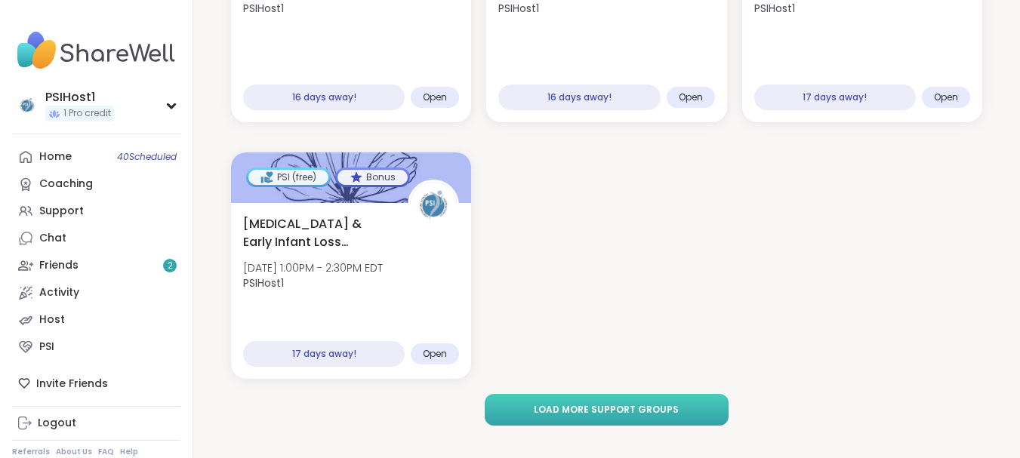
click at [625, 403] on span "Load more support groups" at bounding box center [606, 410] width 145 height 14
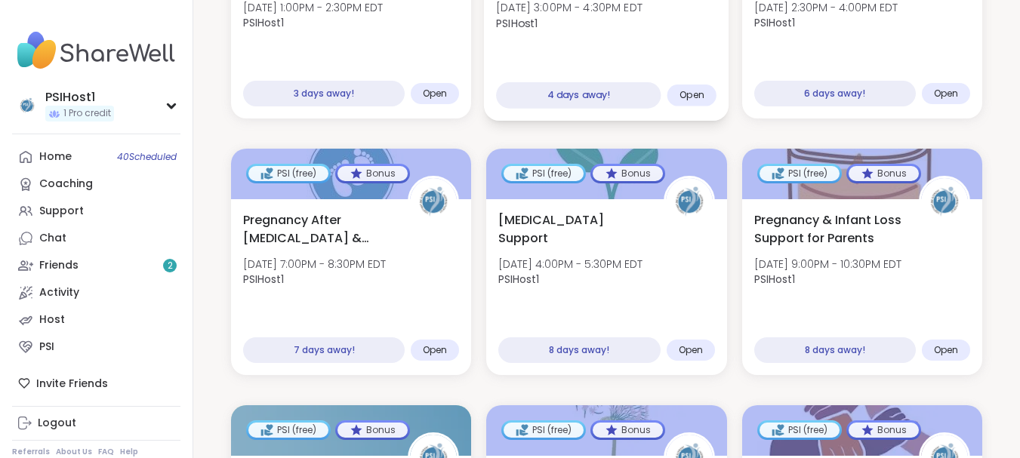
scroll to position [1004, 0]
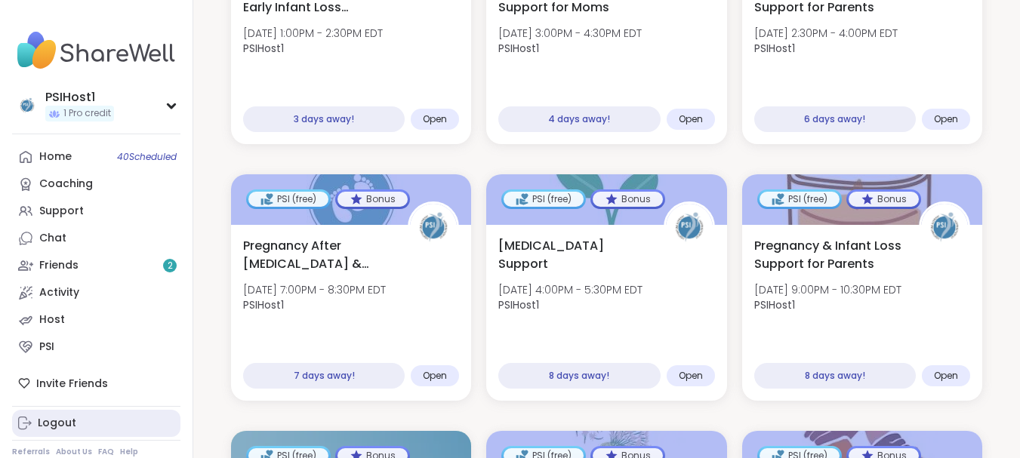
click at [94, 415] on link "Logout" at bounding box center [96, 423] width 168 height 27
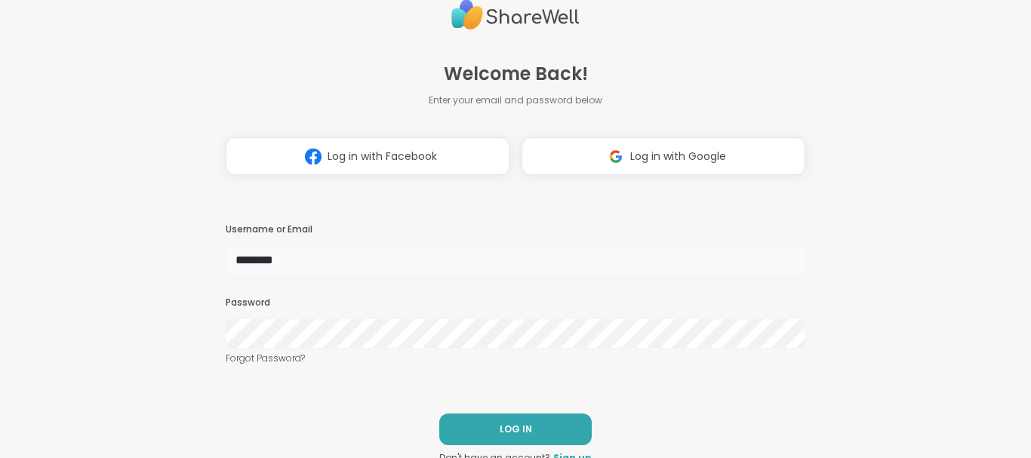
click at [294, 266] on input "********" at bounding box center [516, 260] width 580 height 30
type input "********"
click at [527, 425] on button "LOG IN" at bounding box center [515, 430] width 153 height 32
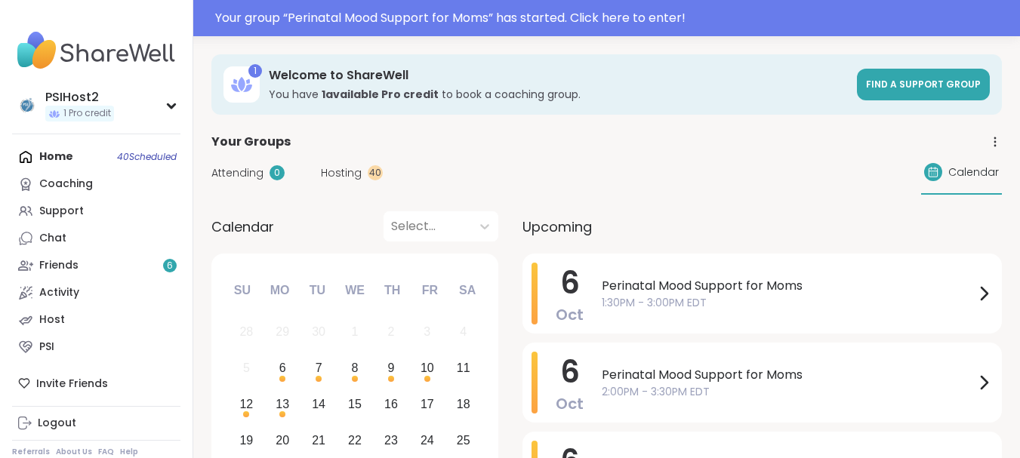
click at [72, 353] on link "PSI" at bounding box center [96, 347] width 168 height 27
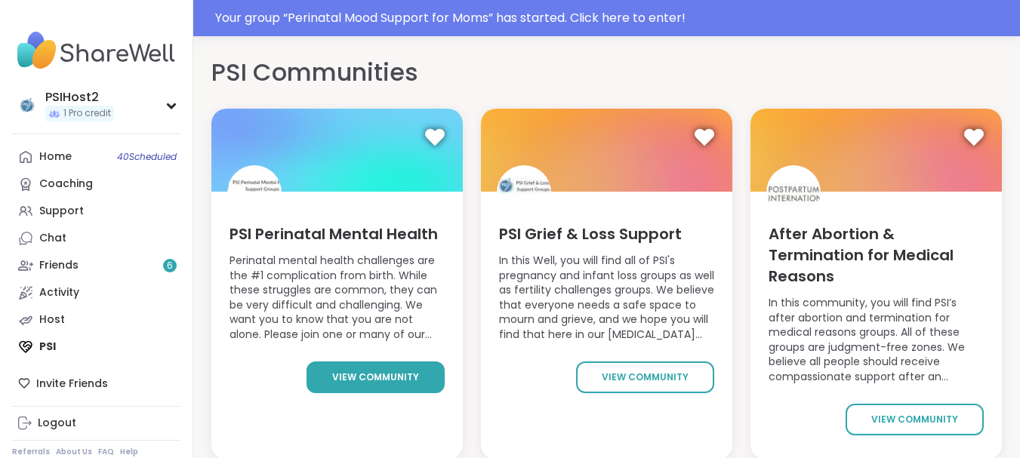
click at [377, 376] on span "view community" at bounding box center [375, 378] width 87 height 14
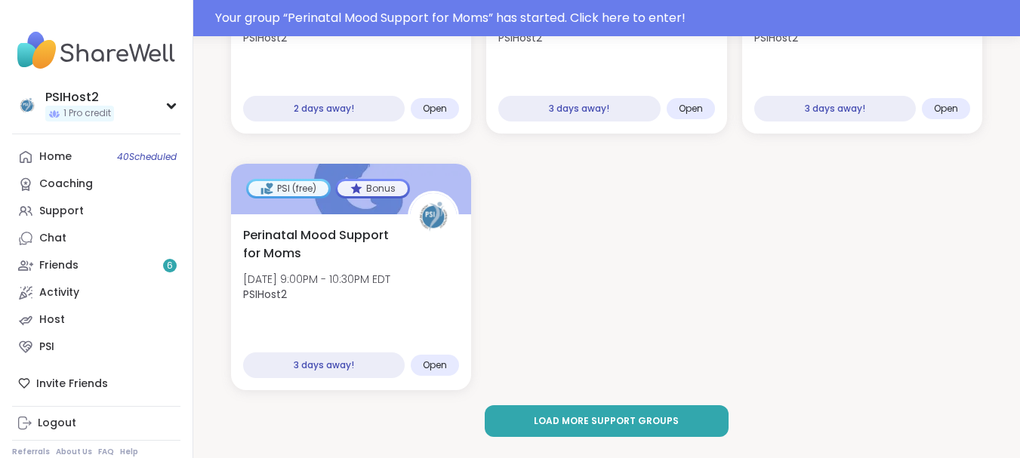
scroll to position [2330, 0]
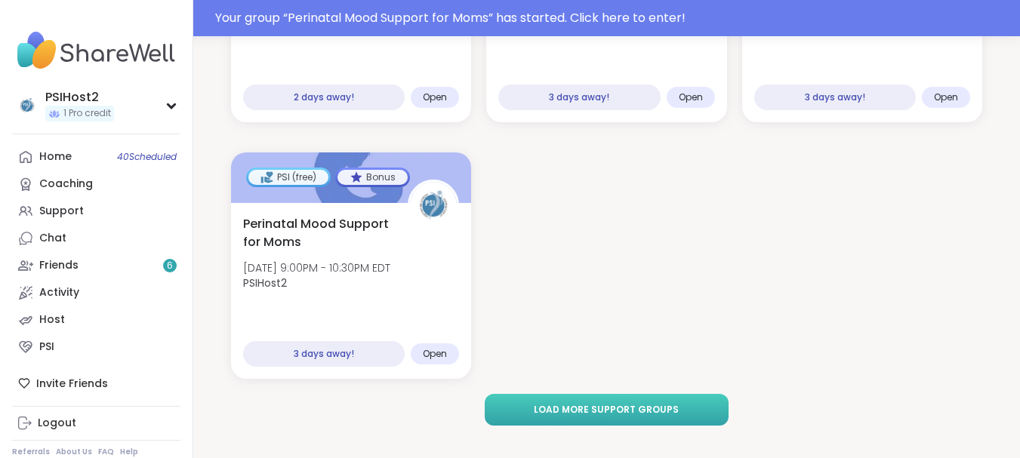
click at [587, 403] on span "Load more support groups" at bounding box center [606, 410] width 145 height 14
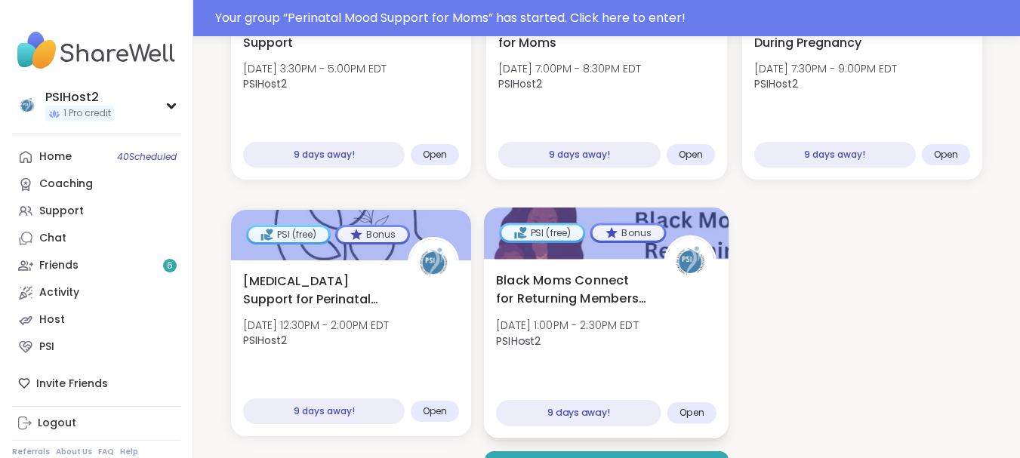
scroll to position [4384, 0]
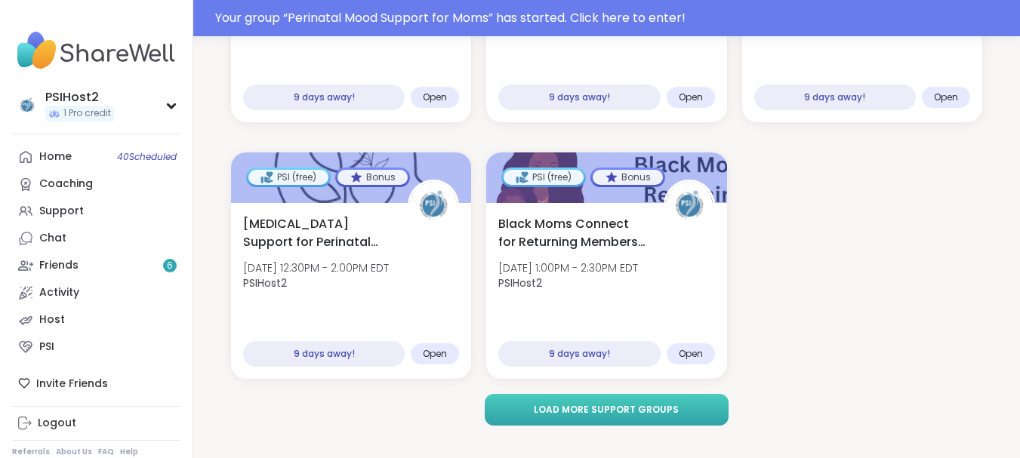
click at [628, 403] on span "Load more support groups" at bounding box center [606, 410] width 145 height 14
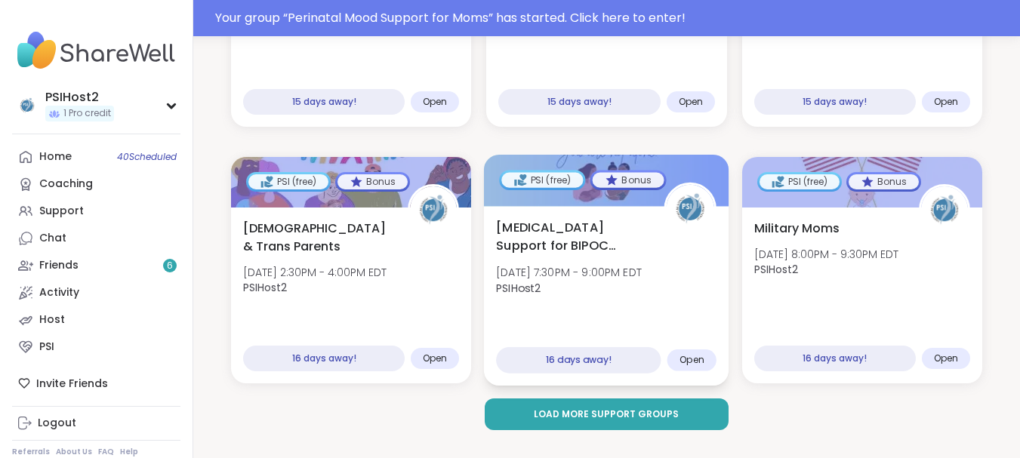
scroll to position [6437, 0]
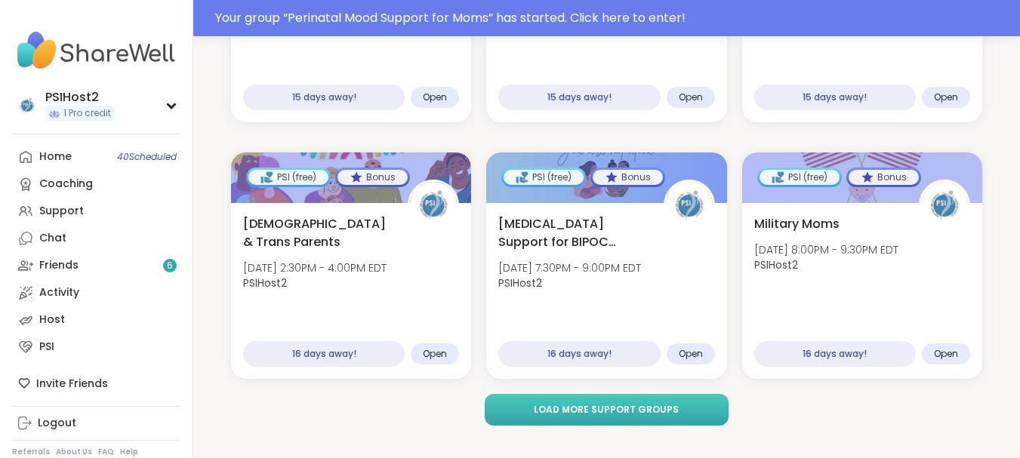
click at [667, 403] on span "Load more support groups" at bounding box center [606, 410] width 145 height 14
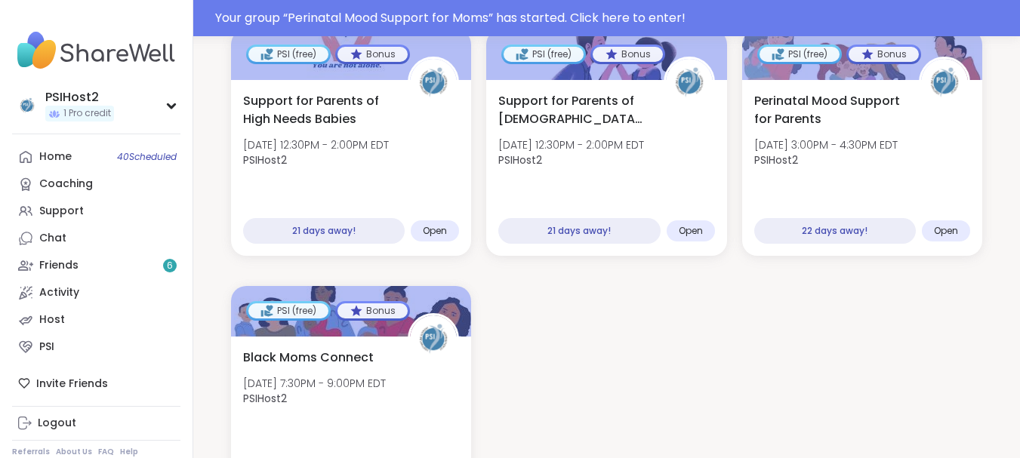
scroll to position [8747, 0]
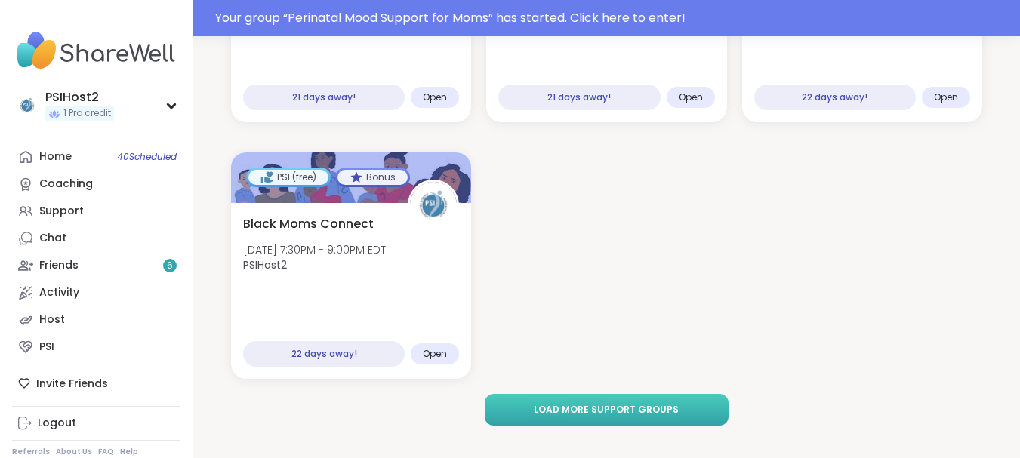
click at [590, 403] on button "Load more support groups" at bounding box center [607, 410] width 245 height 32
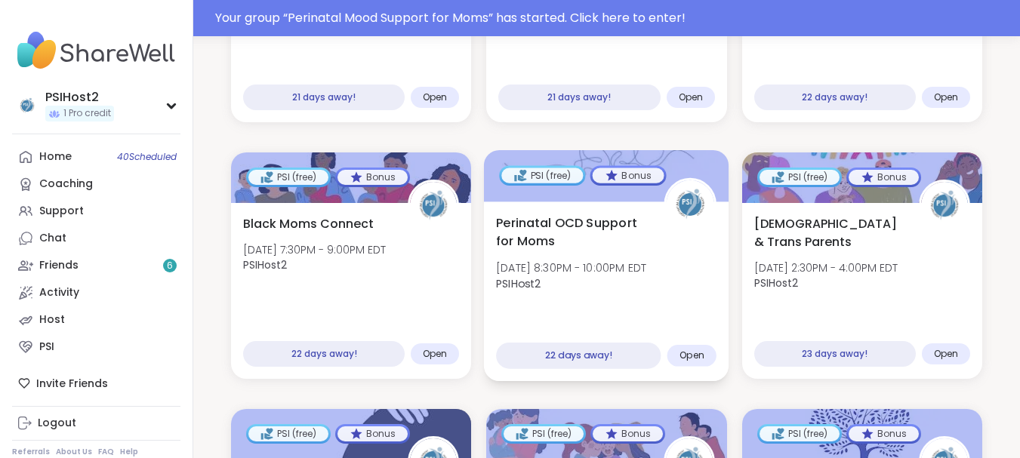
scroll to position [9049, 0]
